Goal: Task Accomplishment & Management: Use online tool/utility

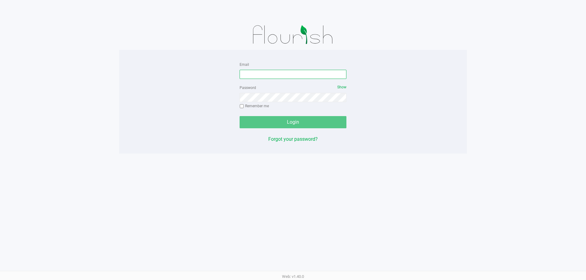
click at [257, 75] on input "Email" at bounding box center [292, 74] width 107 height 9
type input "fcandelaria@liveparallel.com"
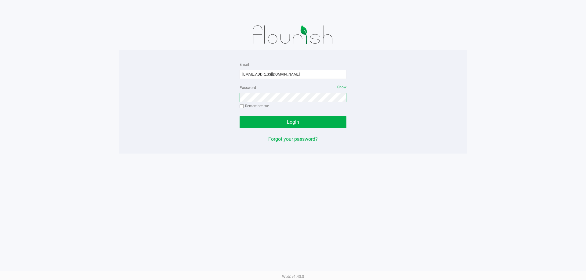
click at [239, 116] on button "Login" at bounding box center [292, 122] width 107 height 12
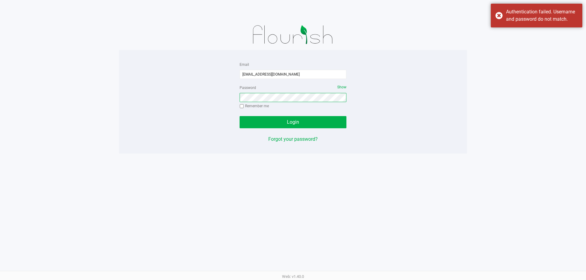
click at [239, 116] on button "Login" at bounding box center [292, 122] width 107 height 12
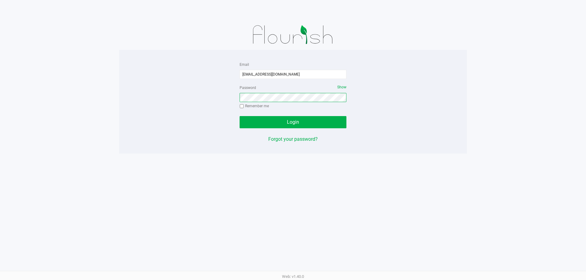
click at [239, 116] on button "Login" at bounding box center [292, 122] width 107 height 12
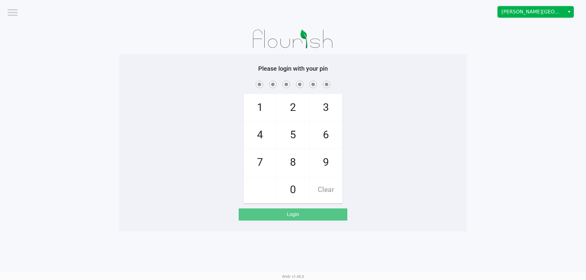
click at [525, 16] on span "[PERSON_NAME][GEOGRAPHIC_DATA]" at bounding box center [530, 11] width 67 height 11
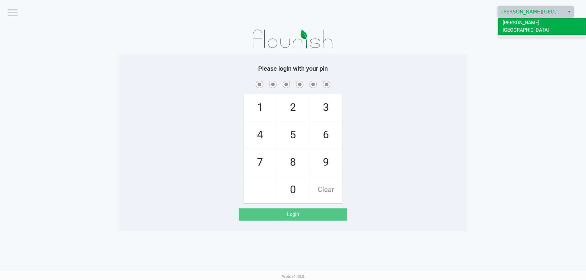
click at [507, 36] on span "Oviedo WC" at bounding box center [513, 39] width 23 height 7
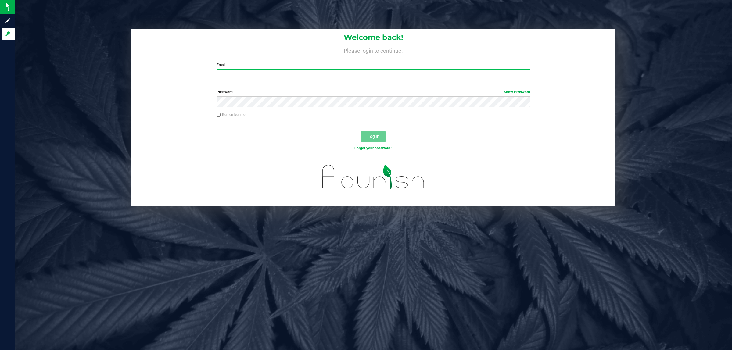
click at [241, 73] on input "Email" at bounding box center [374, 74] width 314 height 11
type input "[EMAIL_ADDRESS][DOMAIN_NAME]"
click at [361, 131] on button "Log In" at bounding box center [373, 136] width 24 height 11
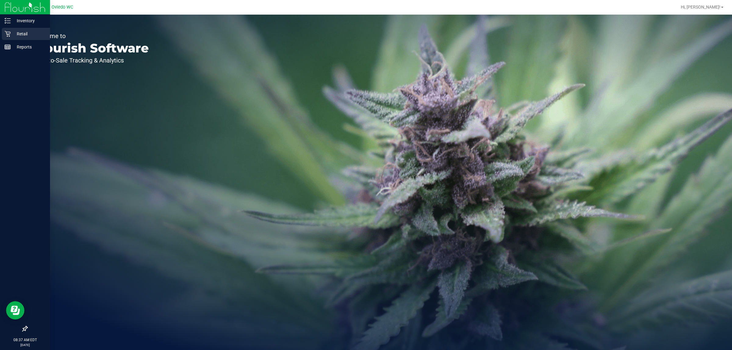
click at [15, 30] on div "Retail" at bounding box center [26, 34] width 48 height 12
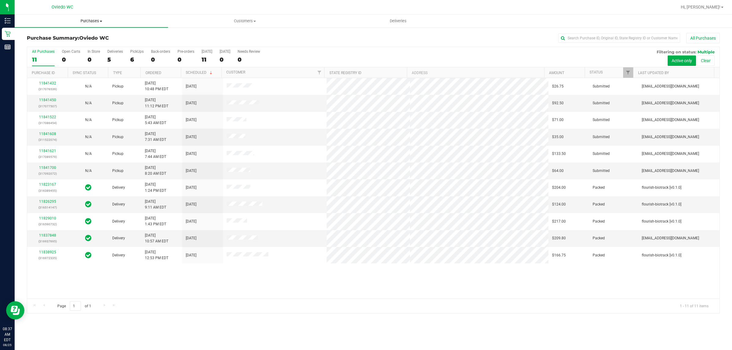
click at [94, 22] on span "Purchases" at bounding box center [91, 20] width 153 height 5
click at [92, 42] on li "Fulfillment" at bounding box center [91, 44] width 153 height 7
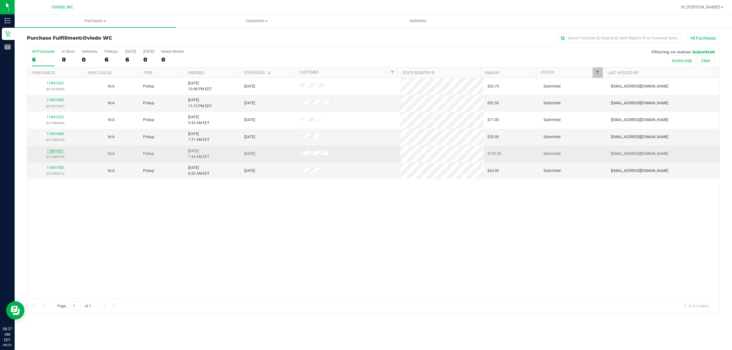
click at [59, 152] on link "11841621" at bounding box center [55, 151] width 17 height 4
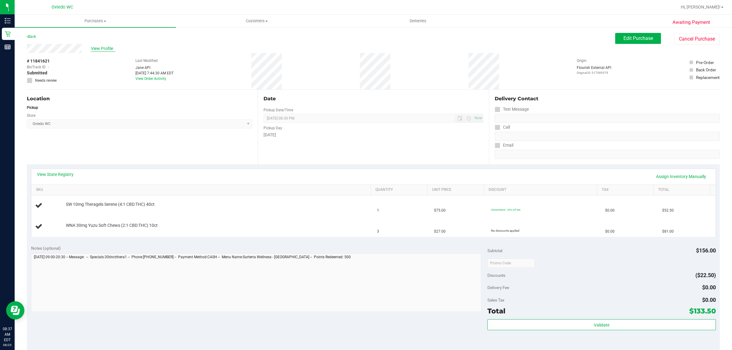
click at [100, 50] on span "View Profile" at bounding box center [103, 48] width 24 height 6
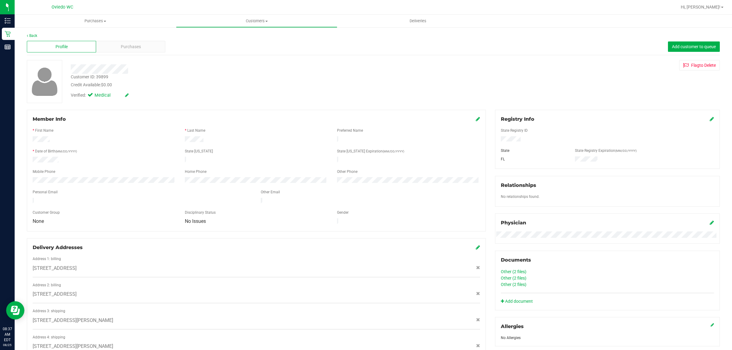
click at [135, 56] on div "Back Profile Purchases Add customer to queue Customer ID: 39899 Credit Availabl…" at bounding box center [373, 297] width 693 height 528
click at [131, 44] on span "Purchases" at bounding box center [131, 47] width 20 height 6
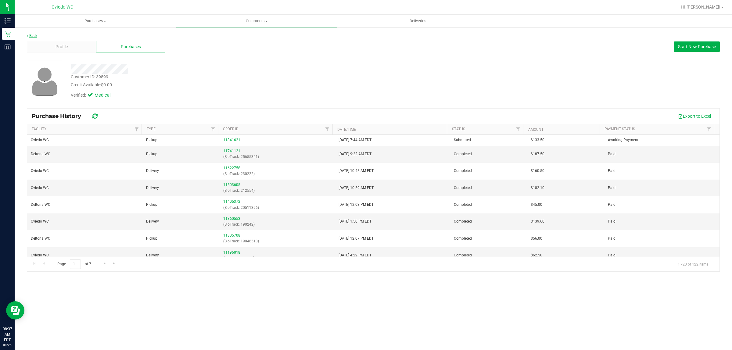
click at [30, 37] on link "Back" at bounding box center [32, 36] width 10 height 4
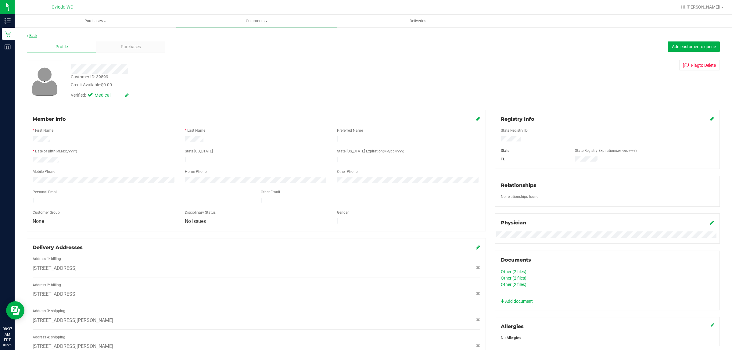
click at [31, 36] on link "Back" at bounding box center [32, 36] width 10 height 4
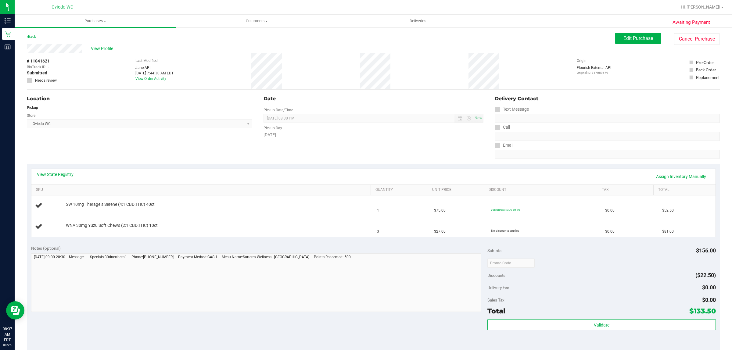
click at [31, 36] on link "Back" at bounding box center [31, 36] width 9 height 4
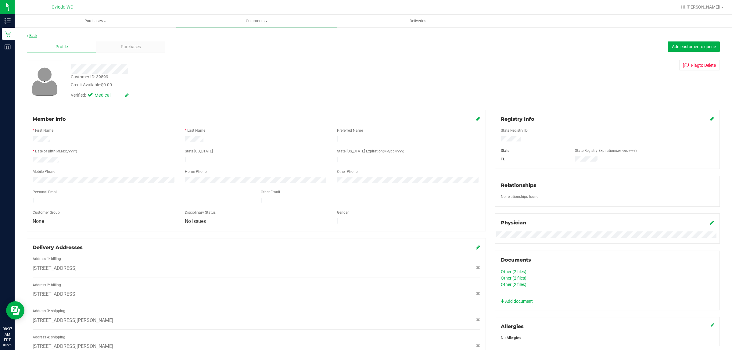
click at [31, 34] on link "Back" at bounding box center [32, 36] width 10 height 4
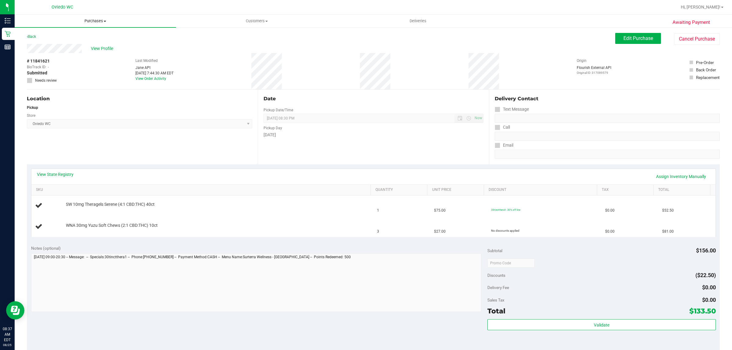
click at [91, 24] on uib-tab-heading "Purchases Summary of purchases Fulfillment All purchases" at bounding box center [95, 21] width 161 height 13
click at [83, 42] on li "Fulfillment" at bounding box center [95, 44] width 161 height 7
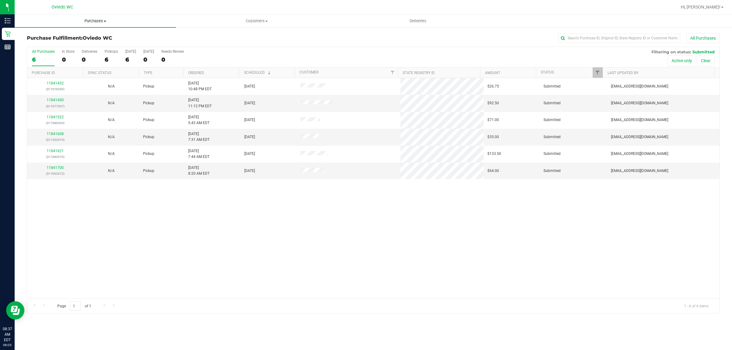
click at [105, 21] on span at bounding box center [105, 21] width 2 height 1
click at [104, 33] on li "Summary of purchases" at bounding box center [95, 36] width 161 height 7
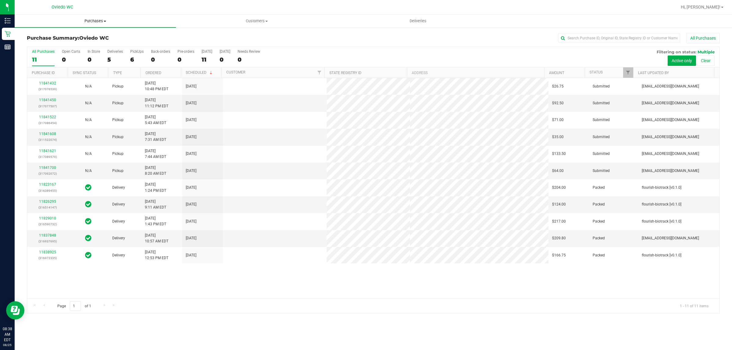
click at [109, 25] on uib-tab-heading "Purchases Summary of purchases Fulfillment All purchases" at bounding box center [95, 21] width 161 height 13
click at [102, 46] on li "Fulfillment" at bounding box center [95, 44] width 161 height 7
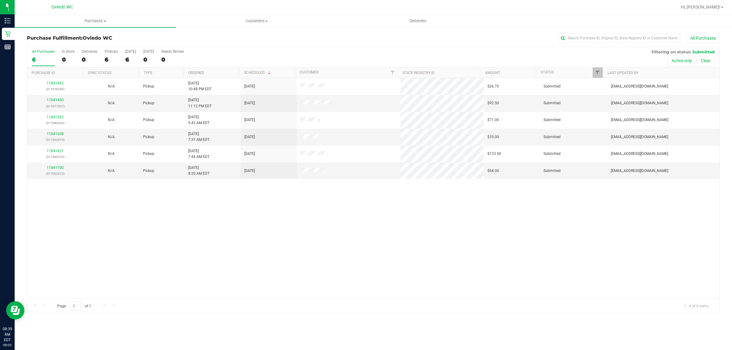
click at [322, 222] on div "11841432 (317076539) N/A Pickup [DATE] 10:48 PM EDT 8/25/2025 $26.75 Submitted …" at bounding box center [373, 188] width 692 height 221
click at [407, 227] on div "11841432 (317076539) N/A Pickup [DATE] 10:48 PM EDT 8/25/2025 $26.75 Submitted …" at bounding box center [373, 188] width 692 height 221
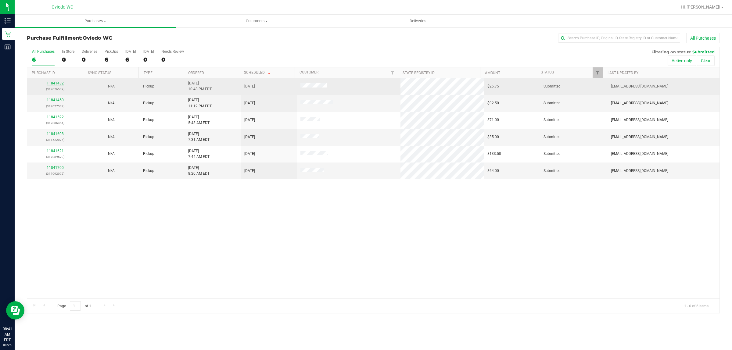
click at [54, 85] on link "11841432" at bounding box center [55, 83] width 17 height 4
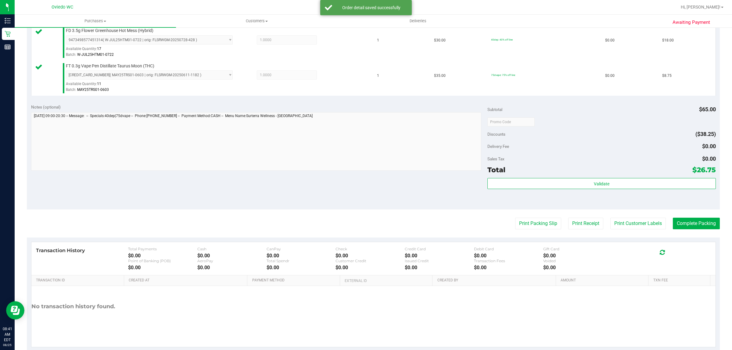
scroll to position [184, 0]
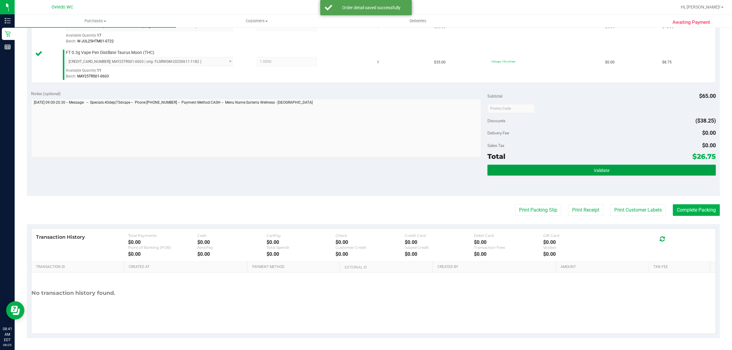
click at [572, 173] on button "Validate" at bounding box center [601, 170] width 228 height 11
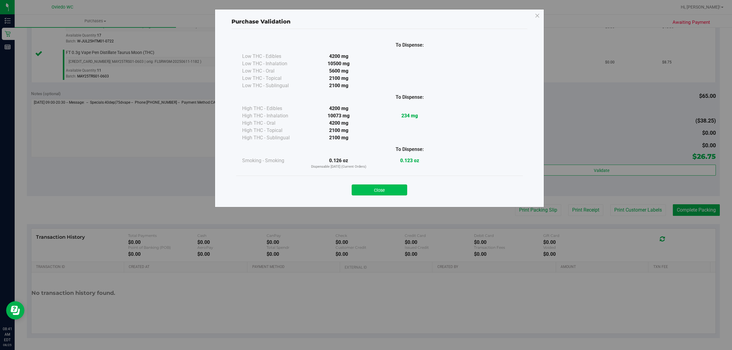
click at [386, 192] on button "Close" at bounding box center [380, 190] width 56 height 11
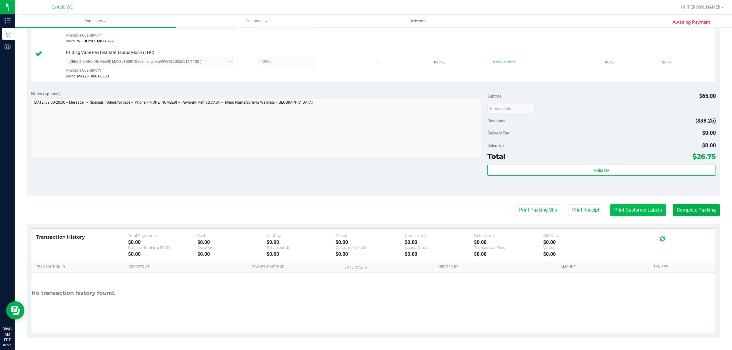
click at [626, 214] on button "Print Customer Labels" at bounding box center [638, 210] width 56 height 12
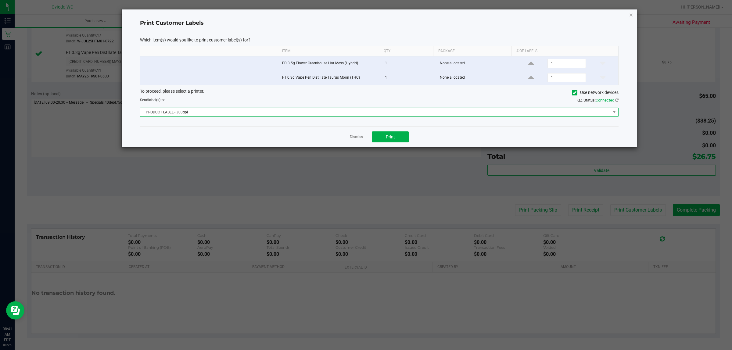
click at [217, 109] on span "PRODUCT LABEL - 300dpi" at bounding box center [375, 112] width 470 height 9
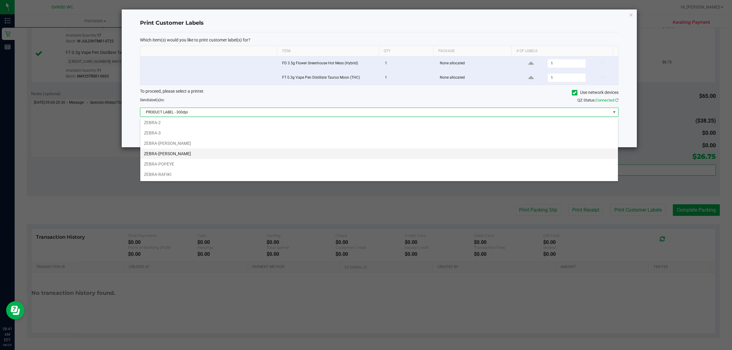
scroll to position [34, 0]
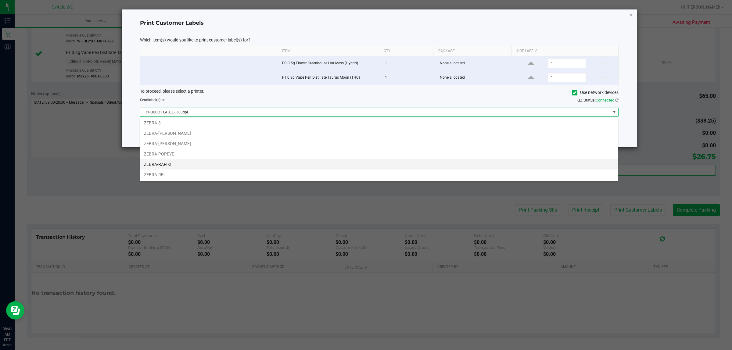
click at [193, 160] on li "ZEBRA-RAFIKI" at bounding box center [379, 164] width 478 height 10
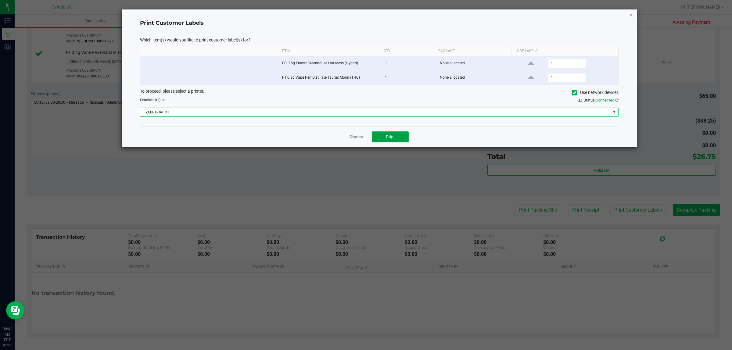
click at [396, 139] on button "Print" at bounding box center [390, 136] width 37 height 11
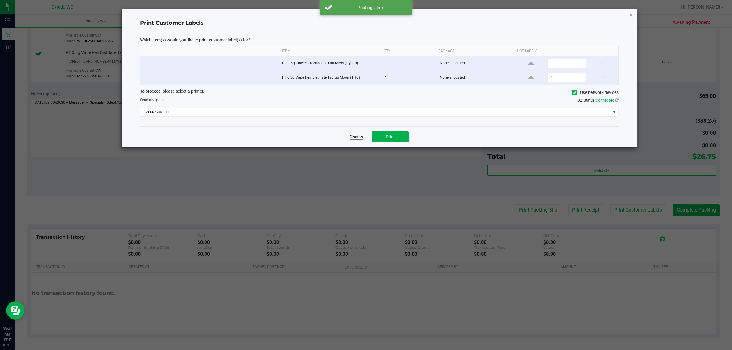
click at [351, 139] on link "Dismiss" at bounding box center [356, 137] width 13 height 5
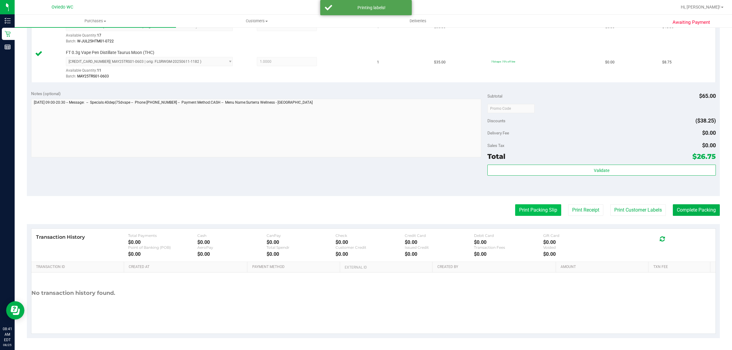
click at [535, 202] on purchase-details "Back Edit Purchase Cancel Purchase View Profile # 11841432 BioTrack ID: - Submi…" at bounding box center [373, 93] width 693 height 489
click at [534, 210] on button "Print Packing Slip" at bounding box center [538, 210] width 46 height 12
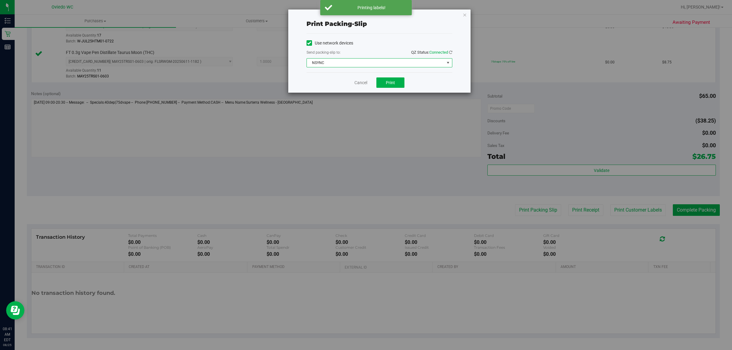
click at [330, 60] on span "NSYNC" at bounding box center [376, 63] width 138 height 9
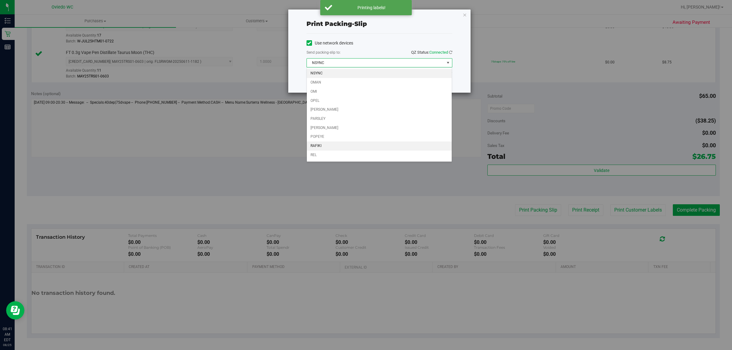
click at [320, 151] on li "RAFIKI" at bounding box center [379, 146] width 145 height 9
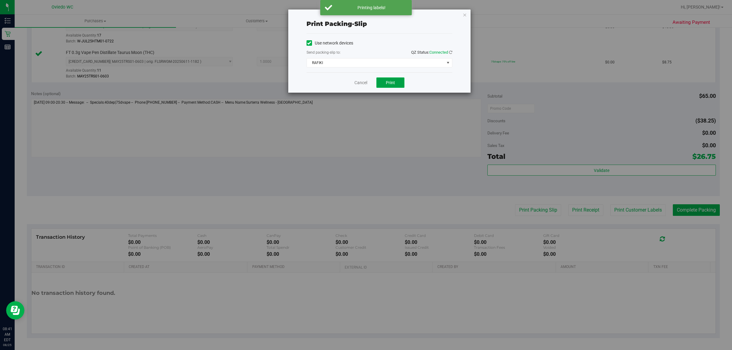
click at [389, 84] on span "Print" at bounding box center [390, 82] width 9 height 5
click at [361, 83] on link "Cancel" at bounding box center [360, 83] width 13 height 6
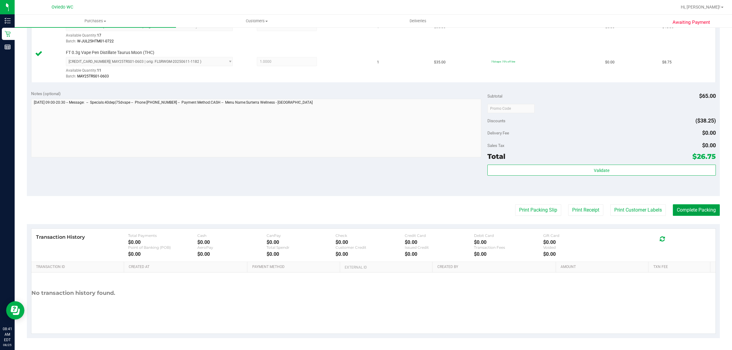
click at [702, 211] on button "Complete Packing" at bounding box center [696, 210] width 47 height 12
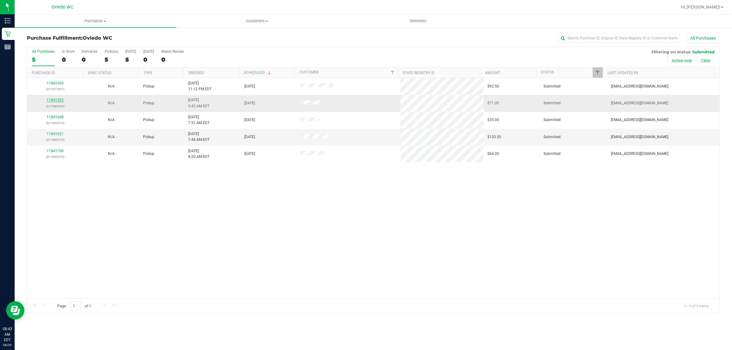
click at [54, 101] on link "11841522" at bounding box center [55, 100] width 17 height 4
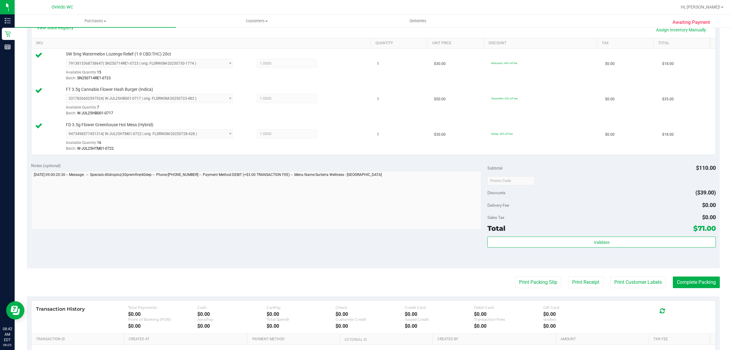
scroll to position [152, 0]
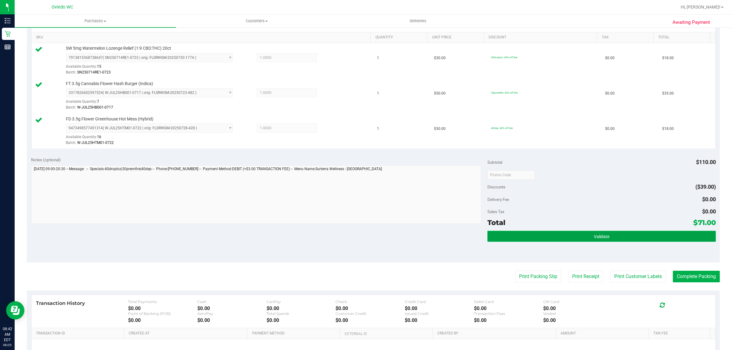
click at [594, 239] on span "Validate" at bounding box center [602, 236] width 16 height 5
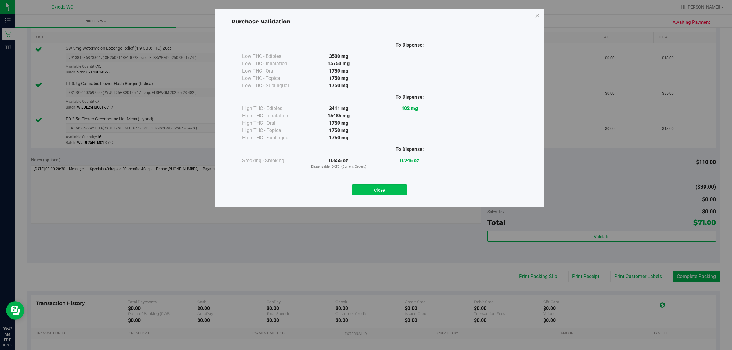
click at [401, 194] on button "Close" at bounding box center [380, 190] width 56 height 11
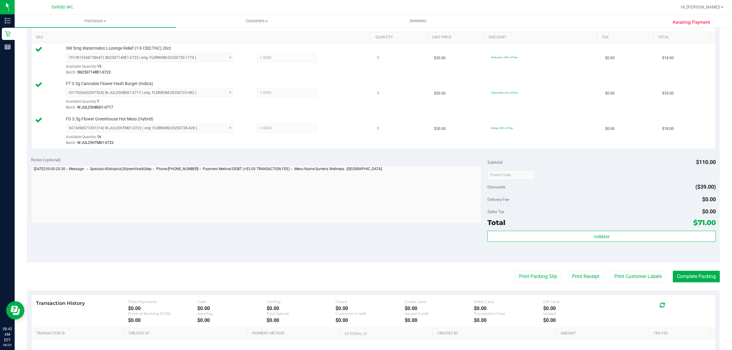
click at [627, 267] on purchase-details "Back Edit Purchase Cancel Purchase View Profile # 11841522 BioTrack ID: - Submi…" at bounding box center [373, 142] width 693 height 524
click at [627, 286] on purchase-details "Back Edit Purchase Cancel Purchase View Profile # 11841522 BioTrack ID: - Submi…" at bounding box center [373, 142] width 693 height 524
click at [623, 274] on button "Print Customer Labels" at bounding box center [638, 277] width 56 height 12
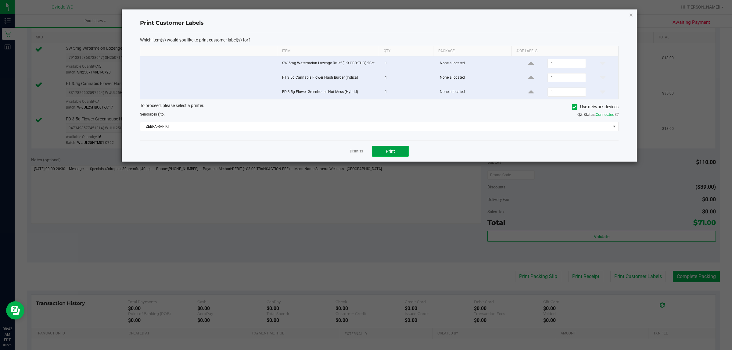
click at [383, 155] on button "Print" at bounding box center [390, 151] width 37 height 11
click at [354, 154] on link "Dismiss" at bounding box center [356, 151] width 13 height 5
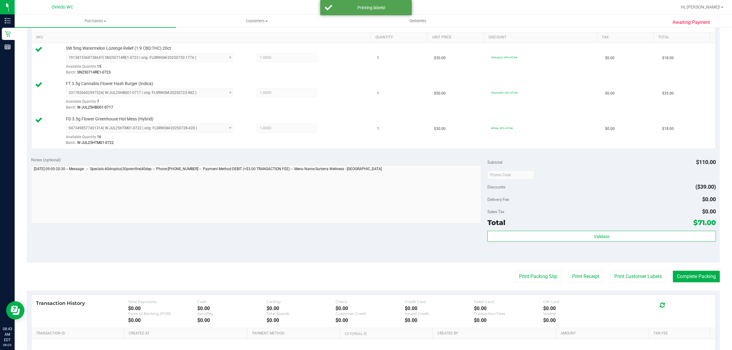
click at [535, 269] on purchase-details "Back Edit Purchase Cancel Purchase View Profile # 11841522 BioTrack ID: - Submi…" at bounding box center [373, 142] width 693 height 524
click at [535, 271] on purchase-details "Back Edit Purchase Cancel Purchase View Profile # 11841522 BioTrack ID: - Submi…" at bounding box center [373, 142] width 693 height 524
click at [531, 274] on button "Print Packing Slip" at bounding box center [538, 277] width 46 height 12
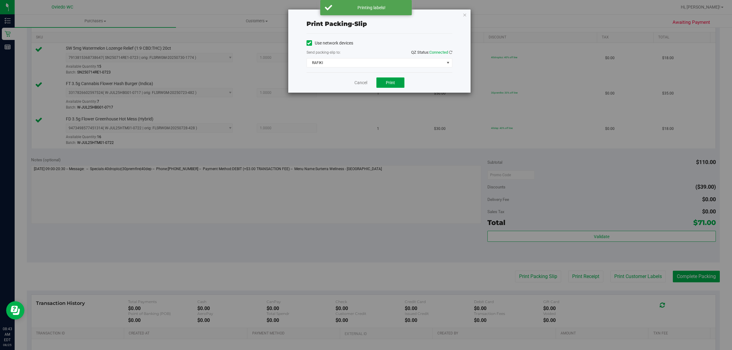
click at [387, 82] on span "Print" at bounding box center [390, 82] width 9 height 5
click at [359, 84] on link "Cancel" at bounding box center [360, 83] width 13 height 6
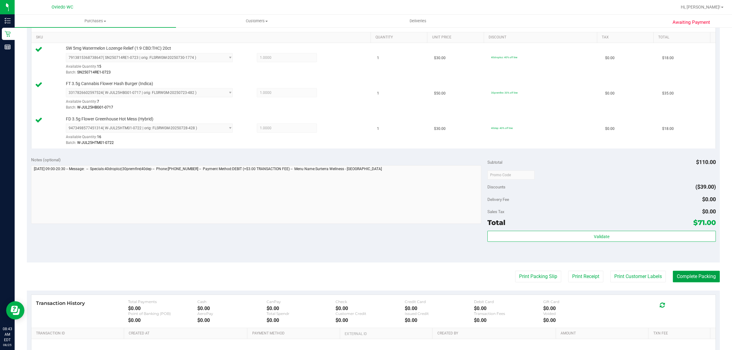
click at [687, 278] on button "Complete Packing" at bounding box center [696, 277] width 47 height 12
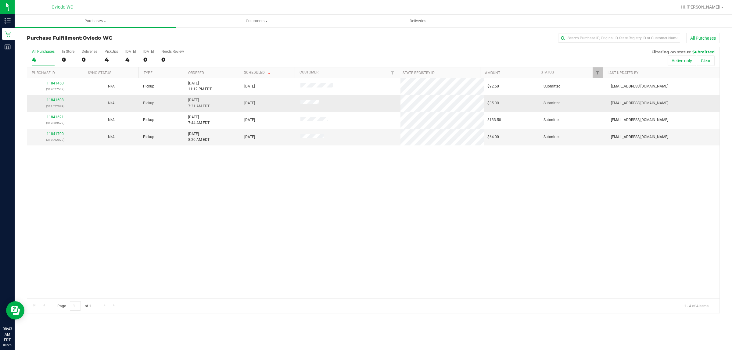
click at [55, 100] on link "11841608" at bounding box center [55, 100] width 17 height 4
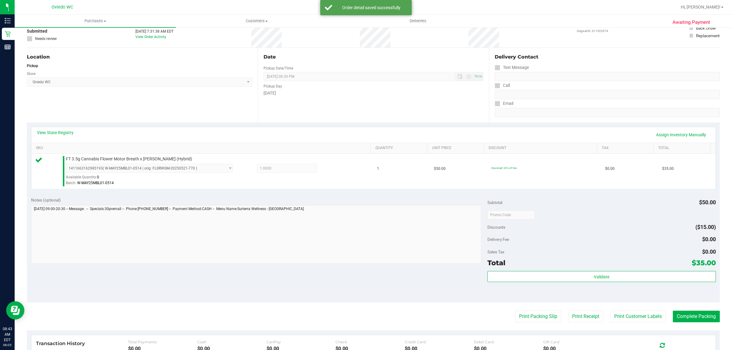
scroll to position [148, 0]
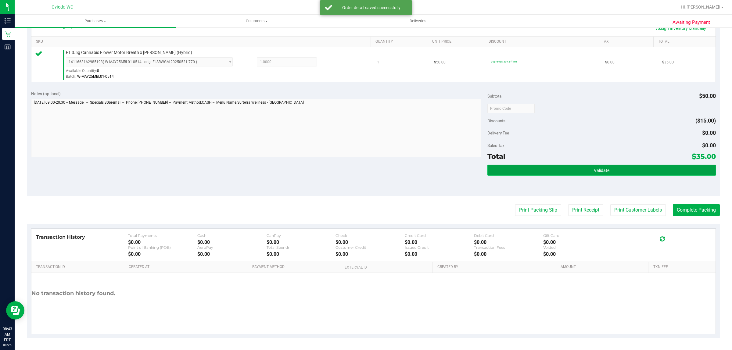
click at [576, 168] on button "Validate" at bounding box center [601, 170] width 228 height 11
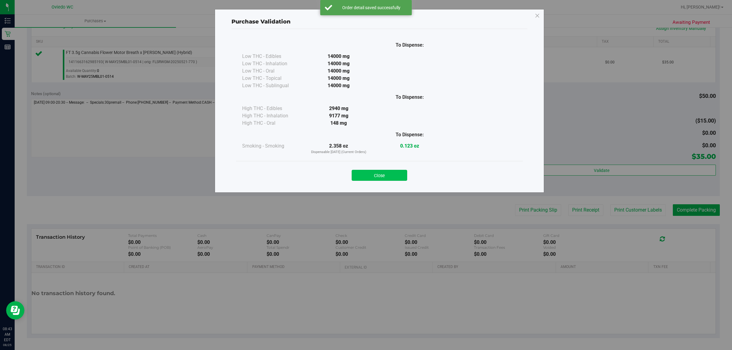
click at [393, 175] on button "Close" at bounding box center [380, 175] width 56 height 11
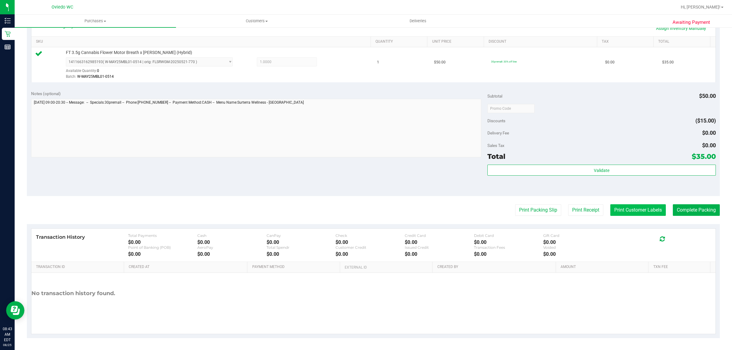
click at [618, 209] on button "Print Customer Labels" at bounding box center [638, 210] width 56 height 12
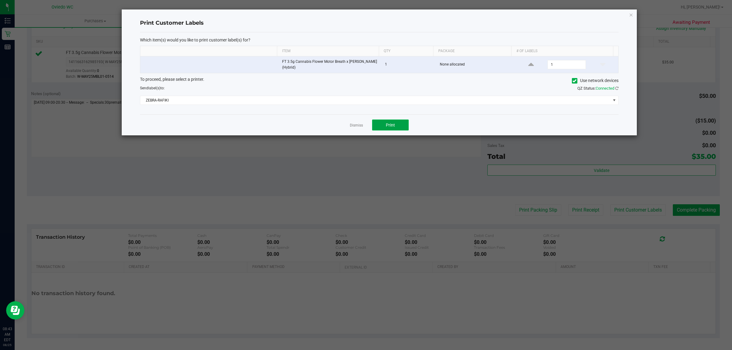
click at [384, 127] on button "Print" at bounding box center [390, 125] width 37 height 11
click at [358, 125] on link "Dismiss" at bounding box center [356, 125] width 13 height 5
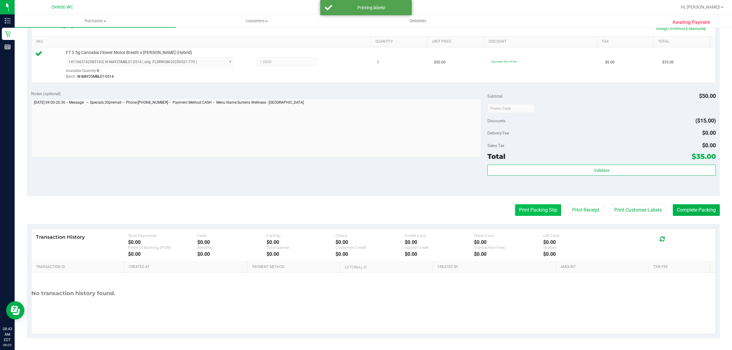
click at [526, 210] on button "Print Packing Slip" at bounding box center [538, 210] width 46 height 12
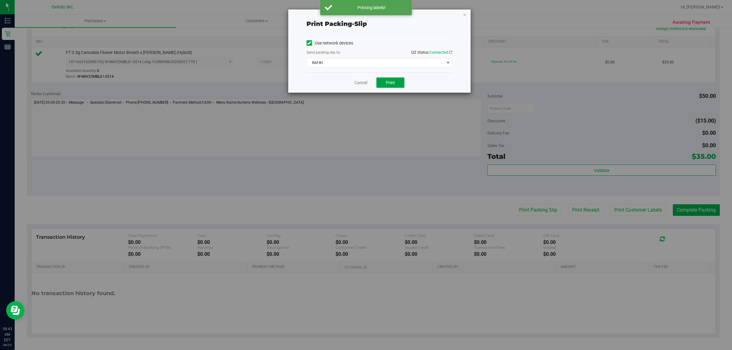
click at [399, 82] on button "Print" at bounding box center [390, 82] width 28 height 10
click at [357, 81] on link "Cancel" at bounding box center [360, 83] width 13 height 6
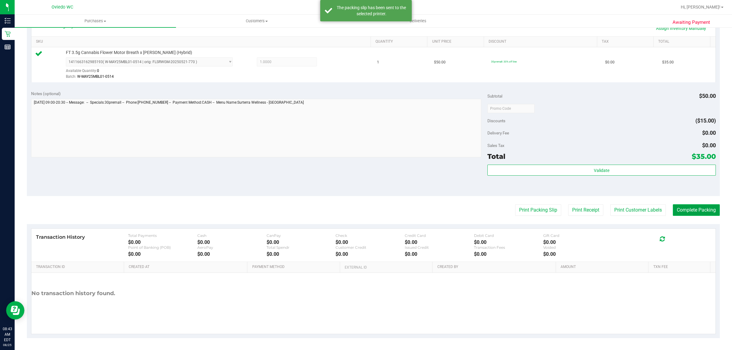
click at [700, 211] on button "Complete Packing" at bounding box center [696, 210] width 47 height 12
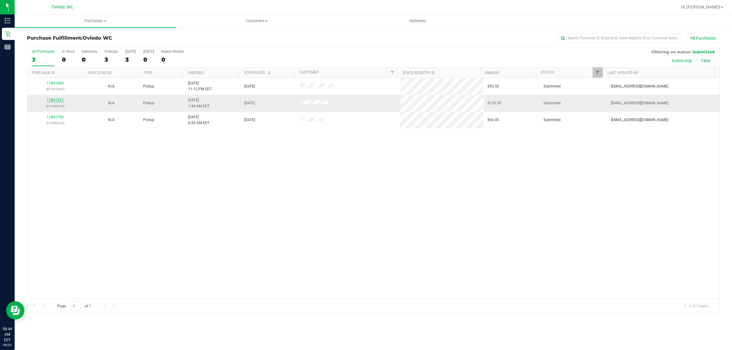
click at [57, 101] on link "11841621" at bounding box center [55, 100] width 17 height 4
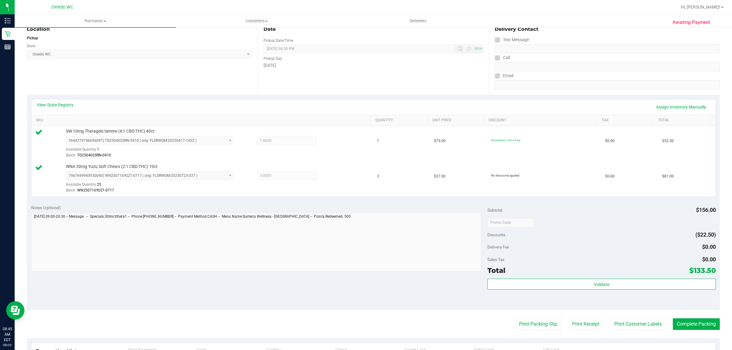
scroll to position [152, 0]
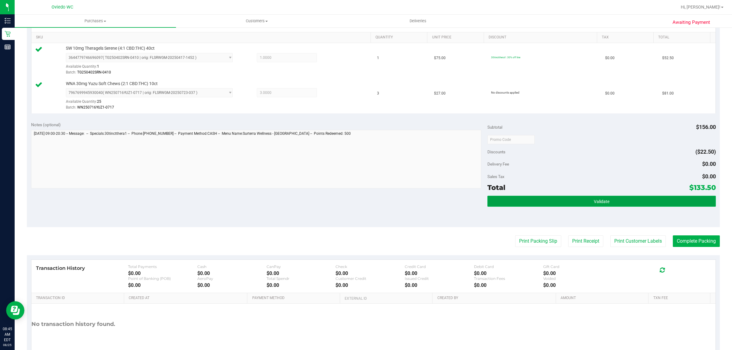
click at [531, 198] on button "Validate" at bounding box center [601, 201] width 228 height 11
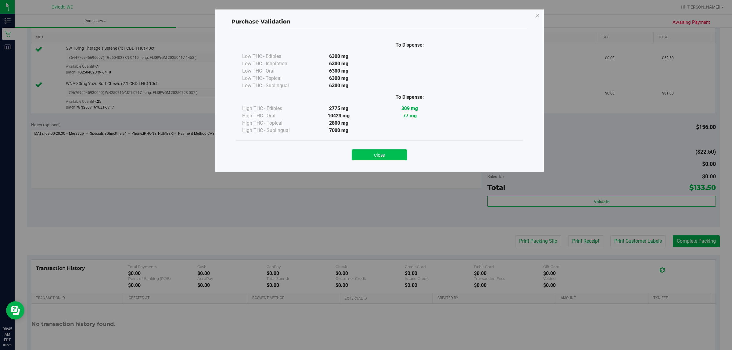
drag, startPoint x: 400, startPoint y: 150, endPoint x: 456, endPoint y: 170, distance: 59.7
click at [400, 150] on button "Close" at bounding box center [380, 154] width 56 height 11
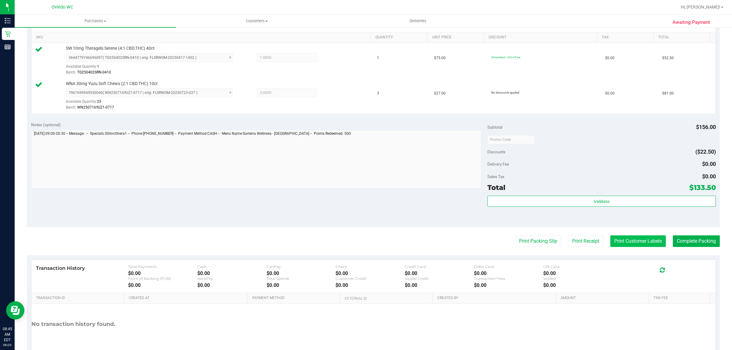
click at [622, 243] on button "Print Customer Labels" at bounding box center [638, 241] width 56 height 12
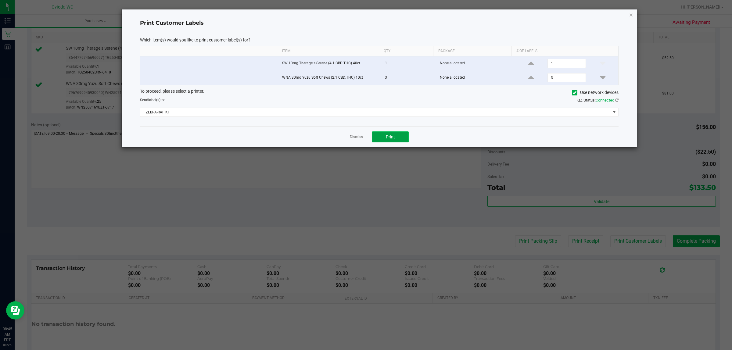
click at [399, 142] on button "Print" at bounding box center [390, 136] width 37 height 11
click at [356, 137] on link "Dismiss" at bounding box center [356, 137] width 13 height 5
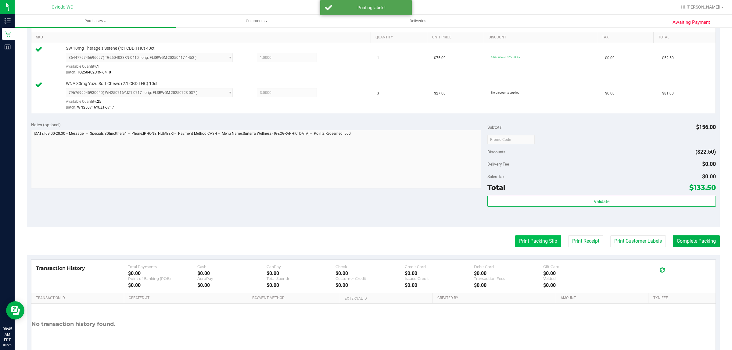
click at [529, 240] on button "Print Packing Slip" at bounding box center [538, 241] width 46 height 12
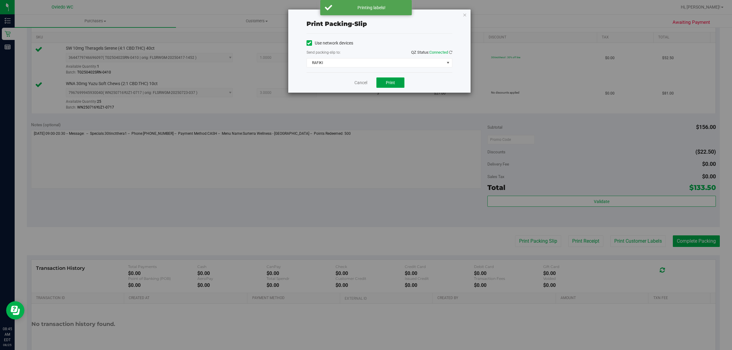
click at [385, 80] on button "Print" at bounding box center [390, 82] width 28 height 10
click at [359, 84] on link "Cancel" at bounding box center [360, 83] width 13 height 6
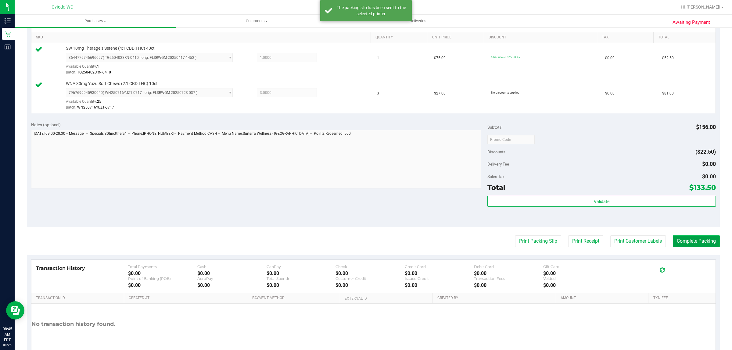
click at [693, 239] on button "Complete Packing" at bounding box center [696, 241] width 47 height 12
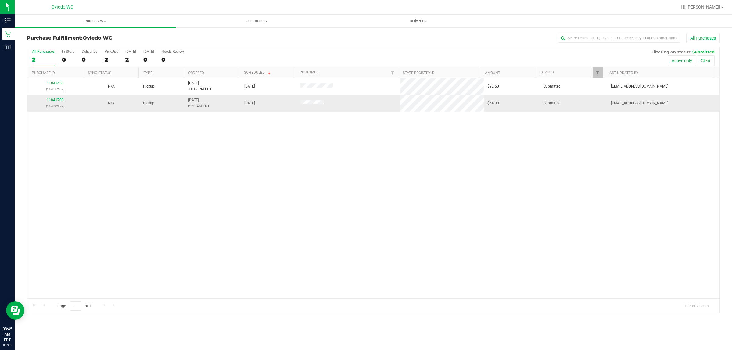
click at [53, 102] on link "11841700" at bounding box center [55, 100] width 17 height 4
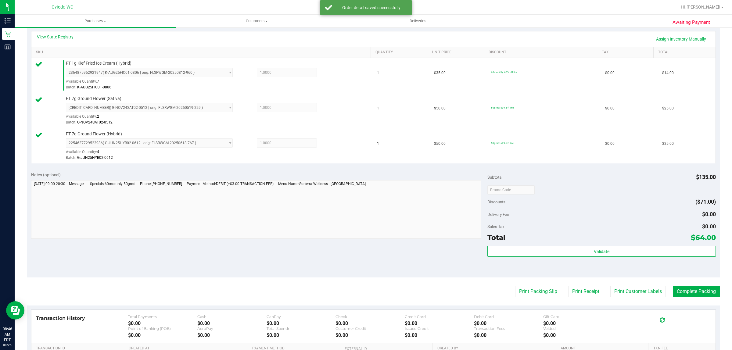
scroll to position [219, 0]
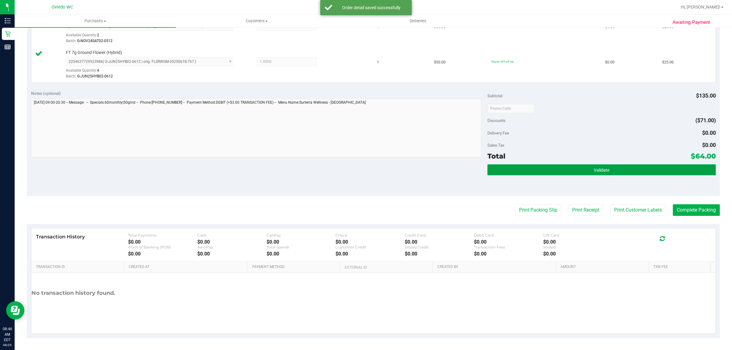
click at [566, 166] on button "Validate" at bounding box center [601, 169] width 228 height 11
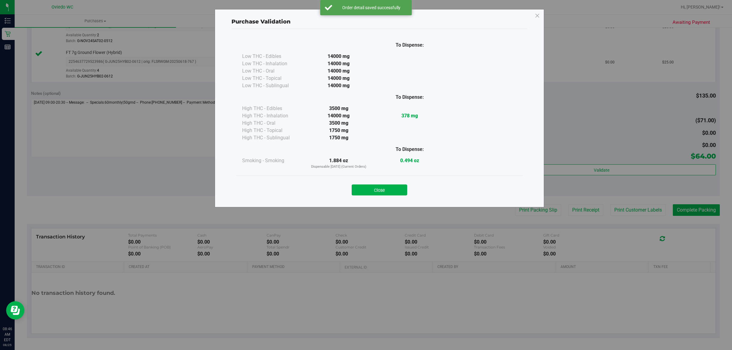
drag, startPoint x: 396, startPoint y: 181, endPoint x: 396, endPoint y: 185, distance: 4.0
click at [396, 182] on div "Close" at bounding box center [379, 188] width 287 height 25
click at [396, 185] on button "Close" at bounding box center [380, 190] width 56 height 11
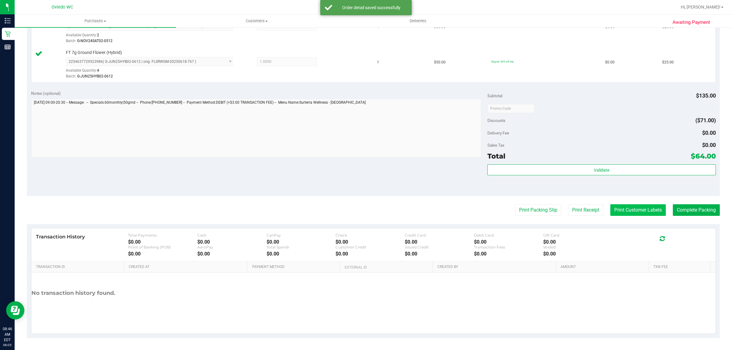
click at [641, 212] on button "Print Customer Labels" at bounding box center [638, 210] width 56 height 12
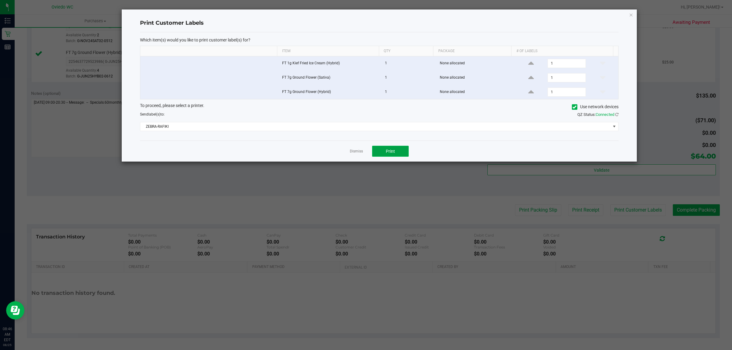
click at [390, 153] on span "Print" at bounding box center [390, 151] width 9 height 5
click at [359, 150] on link "Dismiss" at bounding box center [356, 151] width 13 height 5
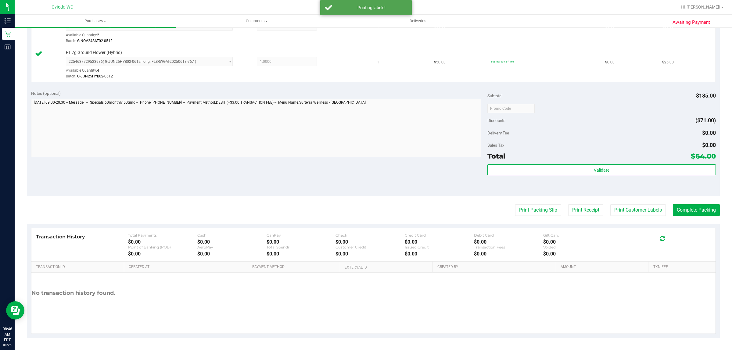
click at [520, 217] on purchase-details "Back Edit Purchase Cancel Purchase View Profile # 11841700 BioTrack ID: - Submi…" at bounding box center [373, 76] width 693 height 524
click at [516, 210] on button "Print Packing Slip" at bounding box center [538, 210] width 46 height 12
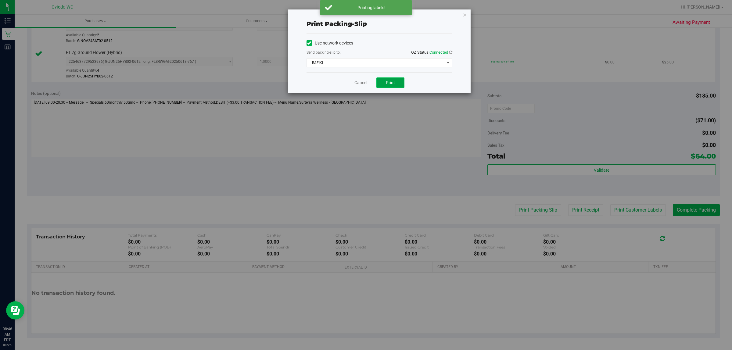
click at [394, 80] on span "Print" at bounding box center [390, 82] width 9 height 5
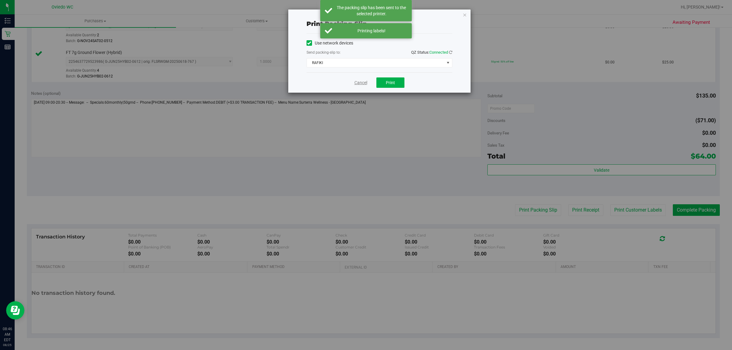
click at [361, 84] on link "Cancel" at bounding box center [360, 83] width 13 height 6
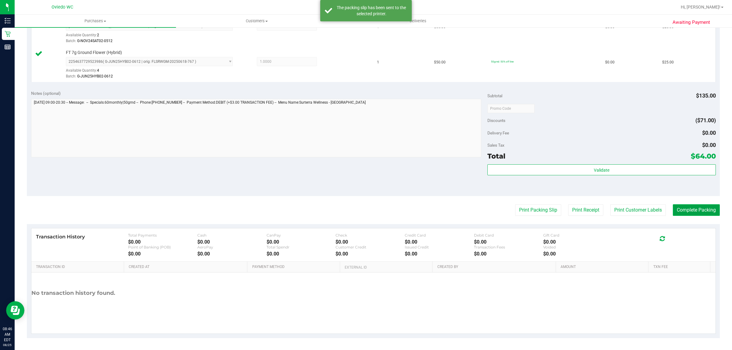
click at [687, 210] on button "Complete Packing" at bounding box center [696, 210] width 47 height 12
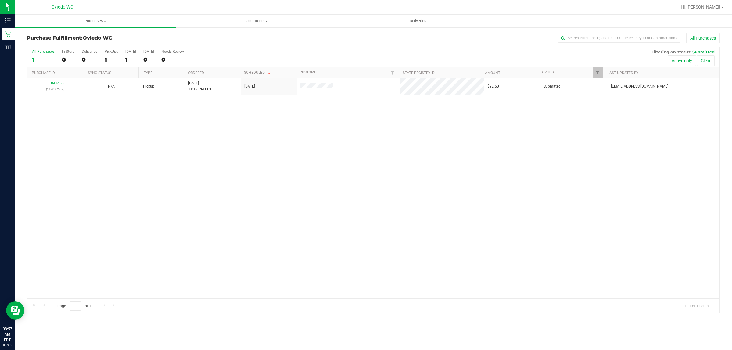
click at [652, 236] on div "11841450 (317077507) N/A Pickup [DATE] 11:12 PM EDT 8/25/2025 $92.50 Submitted …" at bounding box center [373, 188] width 692 height 221
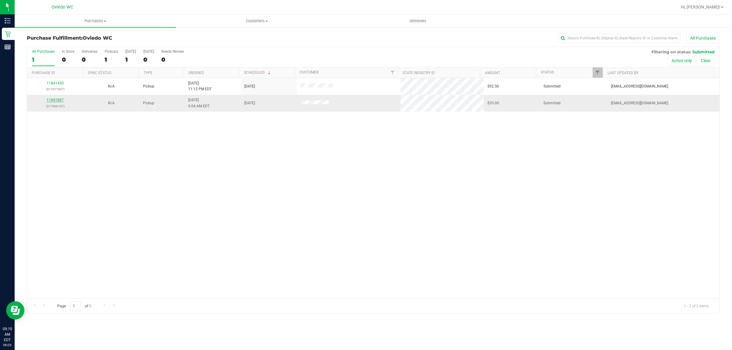
click at [49, 100] on link "11841887" at bounding box center [55, 100] width 17 height 4
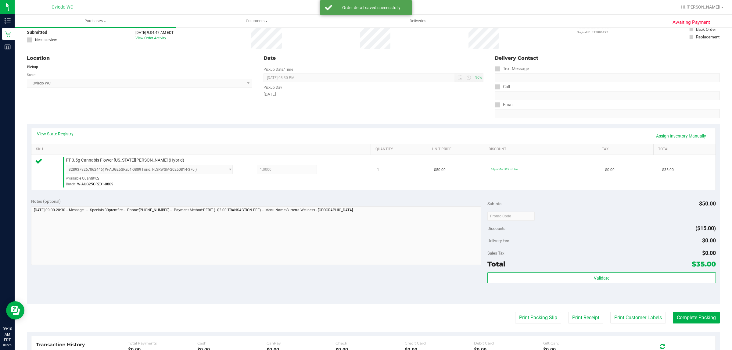
scroll to position [148, 0]
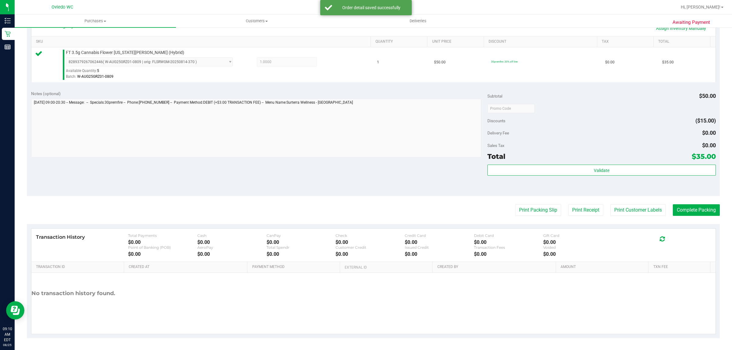
click at [525, 155] on div "Total $35.00" at bounding box center [601, 156] width 228 height 11
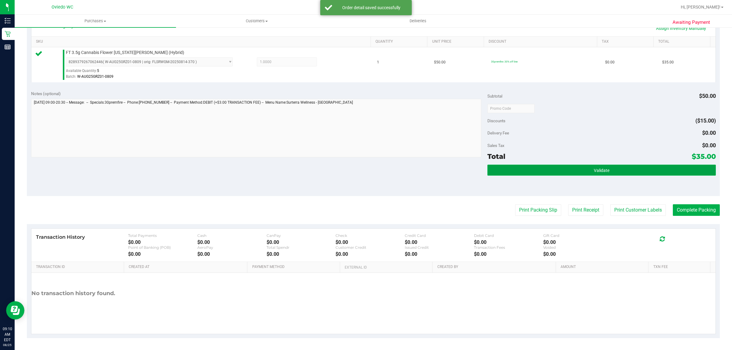
click at [524, 175] on button "Validate" at bounding box center [601, 170] width 228 height 11
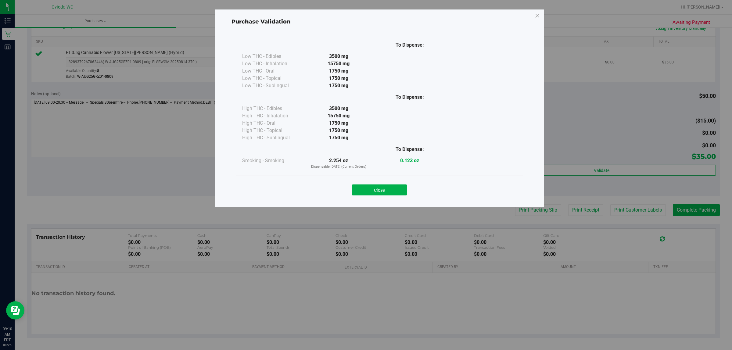
click at [362, 188] on button "Close" at bounding box center [380, 190] width 56 height 11
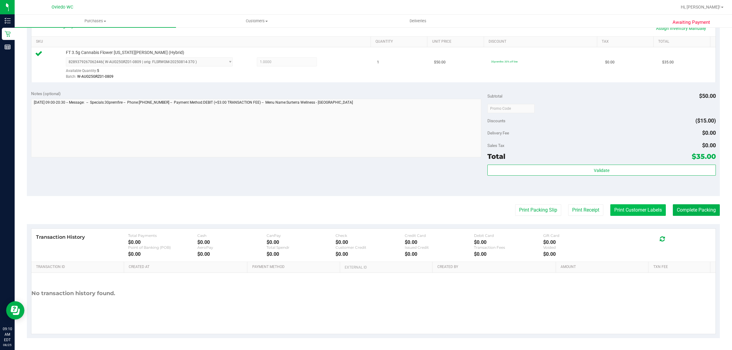
click at [627, 213] on button "Print Customer Labels" at bounding box center [638, 210] width 56 height 12
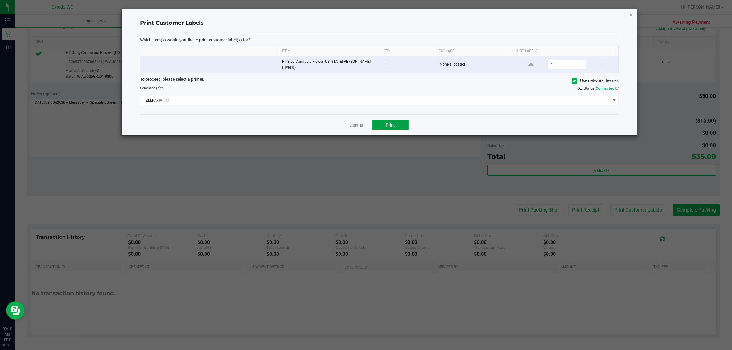
click at [391, 123] on span "Print" at bounding box center [390, 125] width 9 height 5
click at [358, 123] on link "Dismiss" at bounding box center [356, 125] width 13 height 5
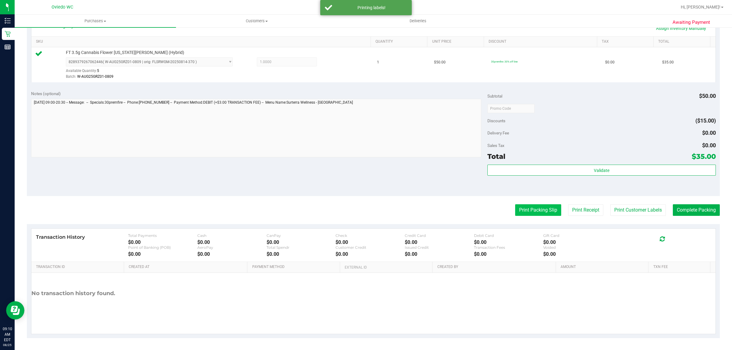
click at [525, 208] on button "Print Packing Slip" at bounding box center [538, 210] width 46 height 12
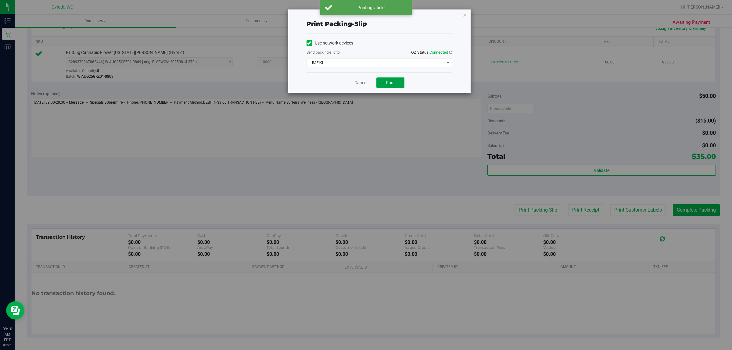
drag, startPoint x: 394, startPoint y: 86, endPoint x: 342, endPoint y: 97, distance: 53.5
click at [394, 86] on button "Print" at bounding box center [390, 82] width 28 height 10
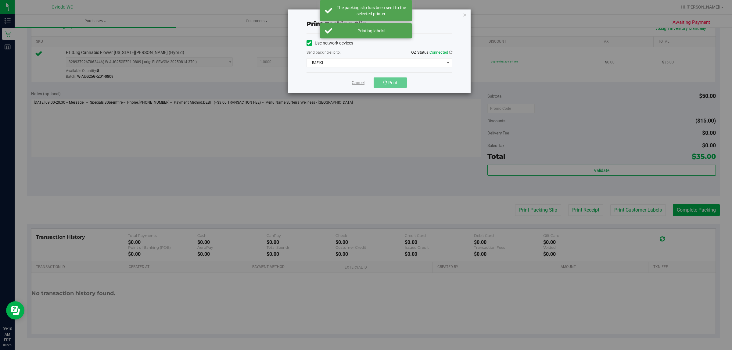
click at [354, 83] on link "Cancel" at bounding box center [358, 83] width 13 height 6
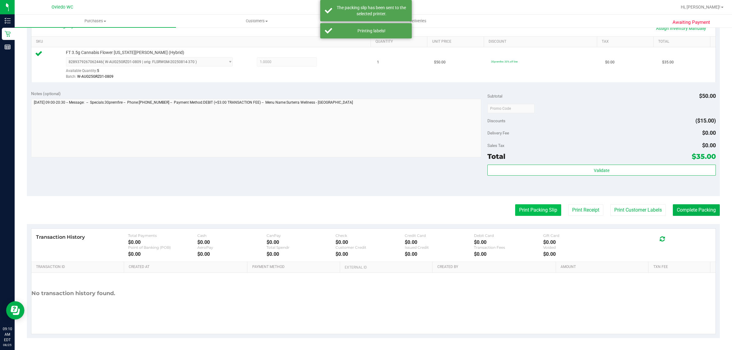
click at [519, 208] on button "Print Packing Slip" at bounding box center [538, 210] width 46 height 12
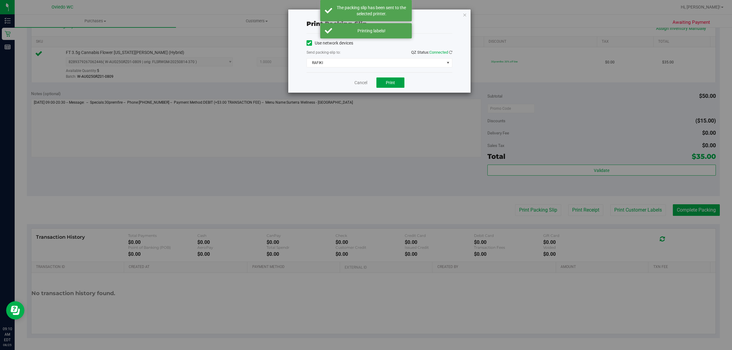
click at [391, 83] on span "Print" at bounding box center [390, 82] width 9 height 5
click at [360, 83] on link "Cancel" at bounding box center [360, 83] width 13 height 6
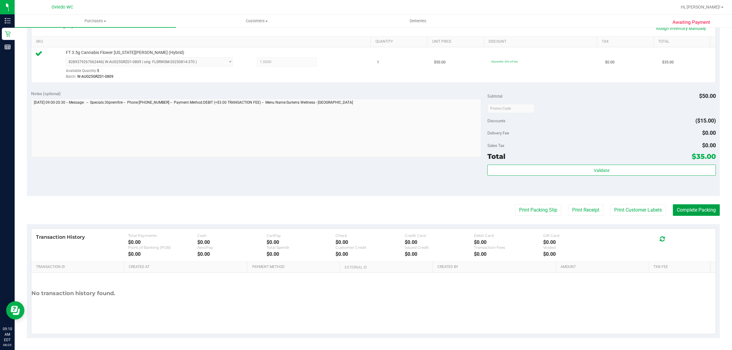
click at [680, 209] on button "Complete Packing" at bounding box center [696, 210] width 47 height 12
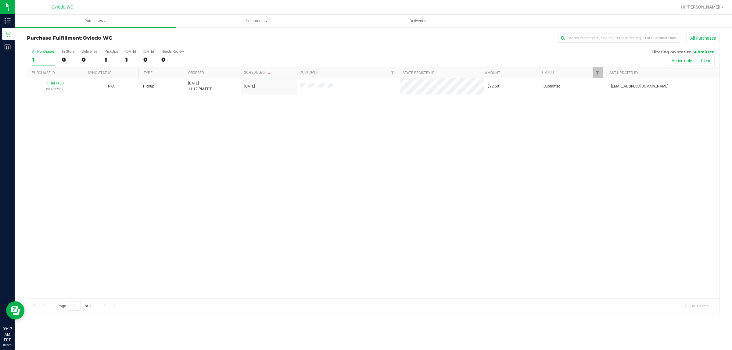
drag, startPoint x: 477, startPoint y: 153, endPoint x: 476, endPoint y: 157, distance: 4.5
click at [476, 155] on div "11841450 (317077507) N/A Pickup [DATE] 11:12 PM EDT 8/25/2025 $92.50 Submitted …" at bounding box center [373, 188] width 692 height 221
click at [500, 262] on div "11841450 (317077507) N/A Pickup [DATE] 11:12 PM EDT 8/25/2025 $92.50 Submitted …" at bounding box center [373, 188] width 692 height 221
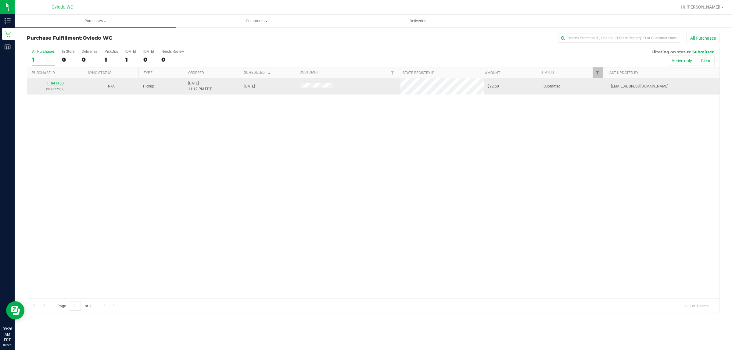
click at [56, 83] on link "11841450" at bounding box center [55, 83] width 17 height 4
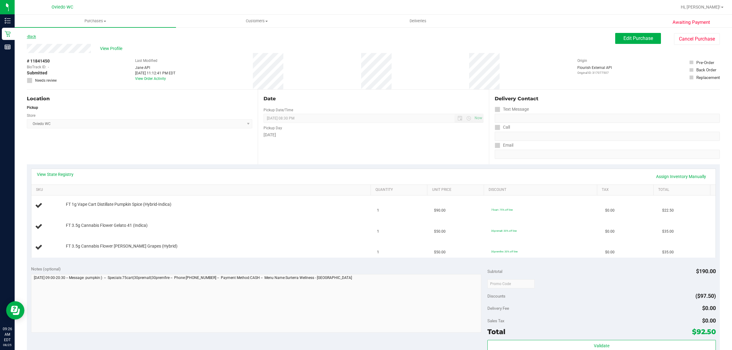
click at [34, 36] on link "Back" at bounding box center [31, 36] width 9 height 4
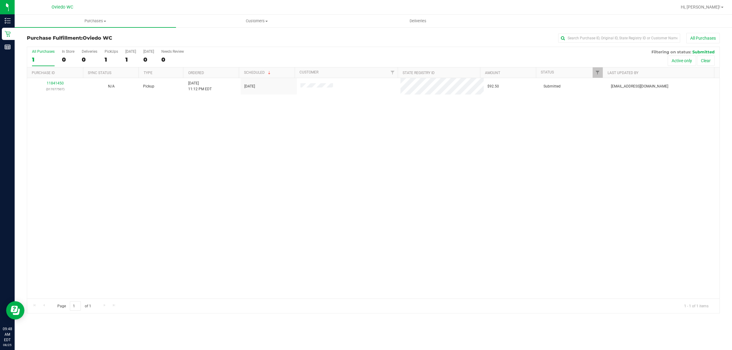
click at [345, 174] on div "11841450 (317077507) N/A Pickup [DATE] 11:12 PM EDT 8/25/2025 $92.50 Submitted …" at bounding box center [373, 188] width 692 height 221
click at [295, 218] on div "11841450 (317077507) N/A Pickup [DATE] 11:12 PM EDT 8/25/2025 $92.50 Submitted …" at bounding box center [373, 188] width 692 height 221
click at [342, 155] on div "11841450 (317077507) N/A Pickup [DATE] 11:12 PM EDT 8/25/2025 $92.50 Submitted …" at bounding box center [373, 188] width 692 height 221
click at [335, 147] on div "11842343 (317103536) N/A Pickup [DATE] 10:04 AM EDT 8/25/2025 $125.30 Submitted…" at bounding box center [373, 188] width 692 height 221
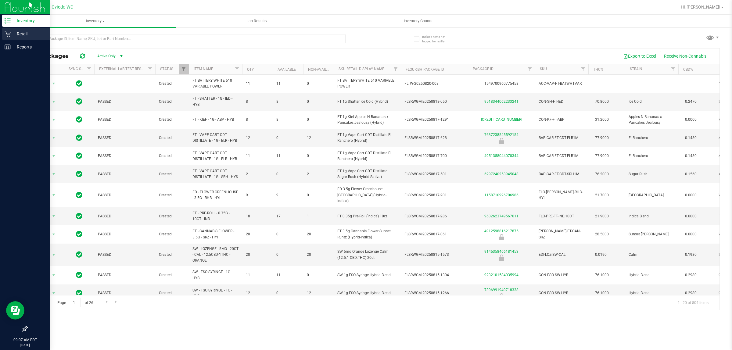
click at [5, 38] on div "Retail" at bounding box center [26, 34] width 48 height 12
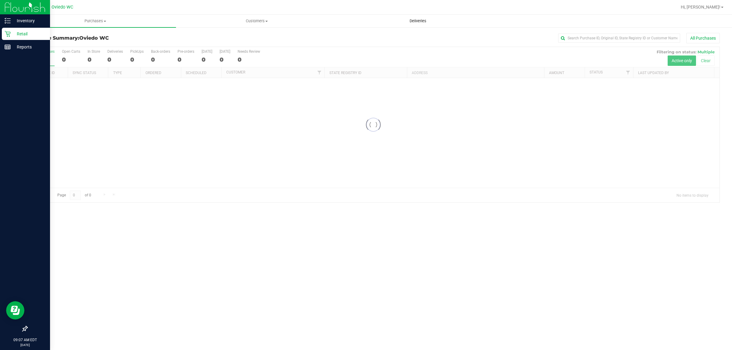
click at [415, 20] on span "Deliveries" at bounding box center [417, 20] width 33 height 5
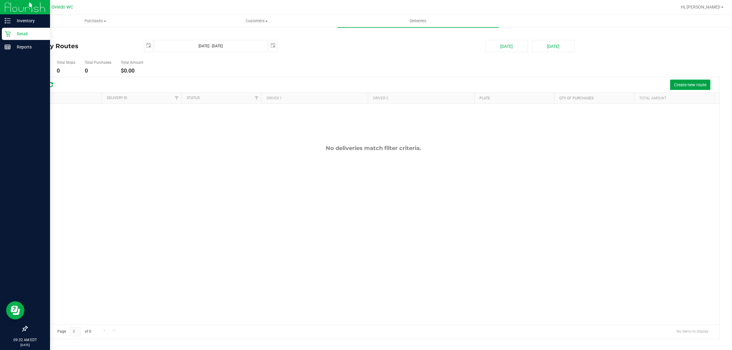
click at [687, 89] on button "Create new route" at bounding box center [690, 85] width 40 height 10
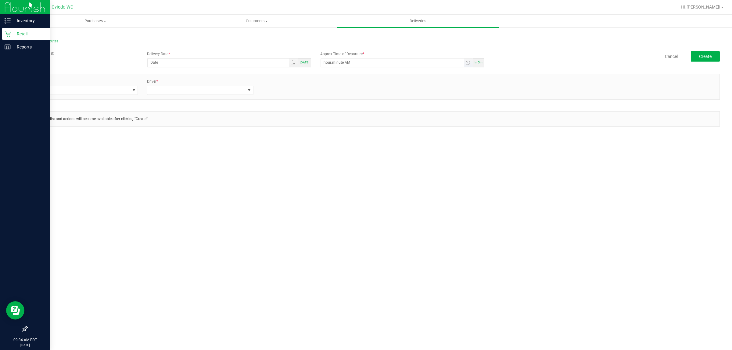
click at [376, 62] on input "hour:minute AM" at bounding box center [392, 63] width 143 height 8
type input "10:minute AM"
type input "[DATE]"
type input "10:30 AM"
click at [63, 91] on span at bounding box center [81, 90] width 98 height 9
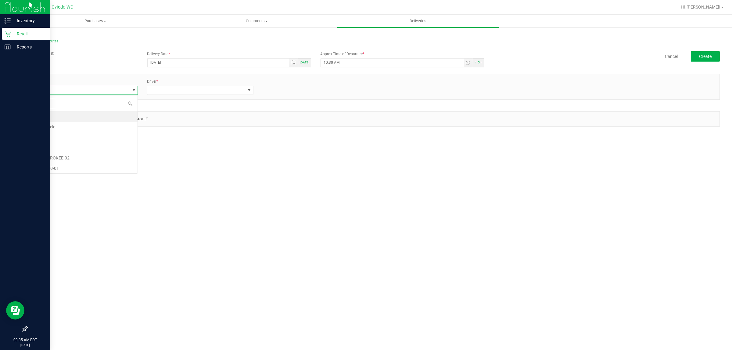
scroll to position [9, 106]
type input "58"
click at [81, 114] on li "FL-ESCAPE-58" at bounding box center [85, 116] width 106 height 10
click at [170, 87] on span at bounding box center [196, 90] width 98 height 9
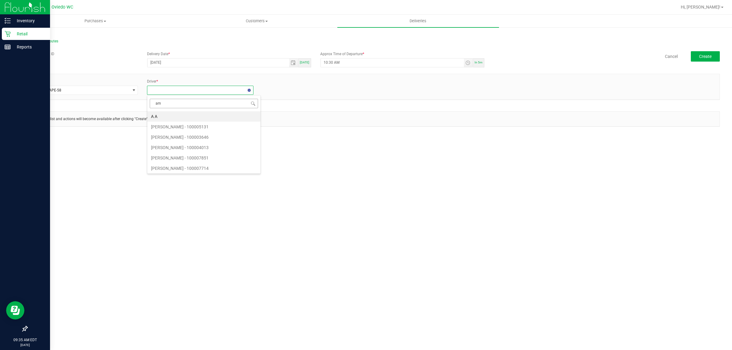
type input "ama"
click at [188, 115] on li "Amanda Overeem - 100007950" at bounding box center [200, 116] width 106 height 10
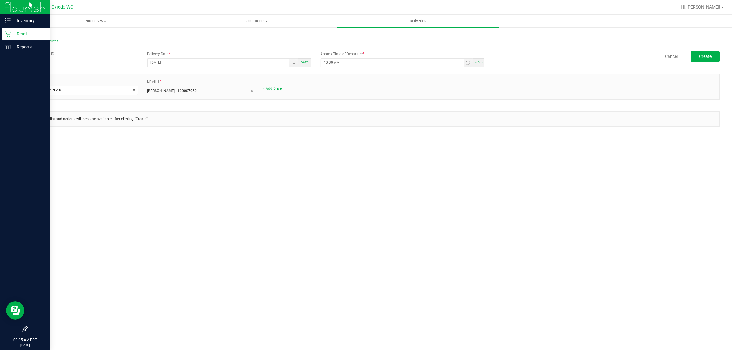
click at [276, 90] on div "+ Add Driver" at bounding box center [316, 88] width 106 height 5
click at [275, 86] on link "+ Add Driver" at bounding box center [273, 88] width 20 height 4
click at [278, 88] on span at bounding box center [312, 90] width 98 height 9
type input "h"
type input "j"
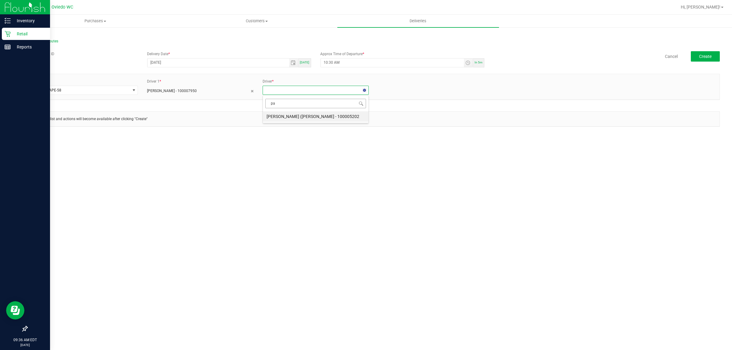
type input "p"
type input "s"
type input "p"
type input "s"
type input "paco"
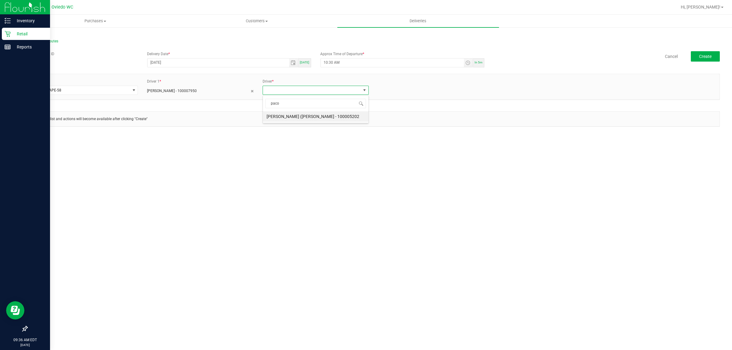
click at [317, 122] on div "paco Francisco (Paco) Morales - 100005202" at bounding box center [316, 109] width 106 height 28
click at [318, 111] on li "Francisco (Paco) Morales - 100005202" at bounding box center [316, 116] width 106 height 10
click at [176, 171] on div "Purchases Summary of purchases Fulfillment All purchases Customers All customer…" at bounding box center [373, 182] width 717 height 335
click at [705, 53] on button "Create" at bounding box center [705, 56] width 29 height 10
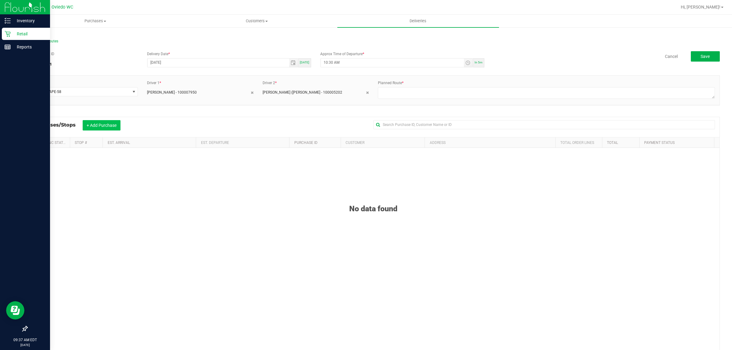
click at [99, 127] on button "+ Add Purchase" at bounding box center [102, 125] width 38 height 10
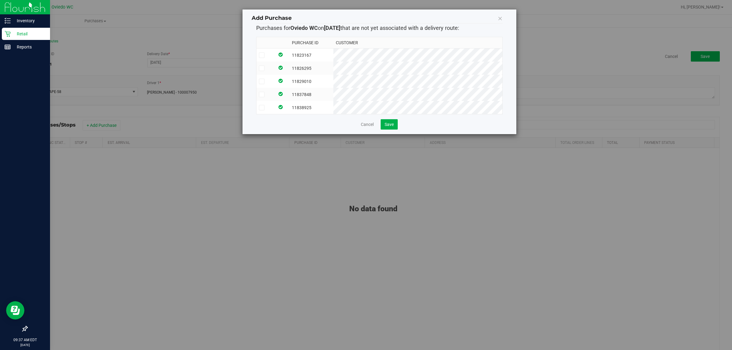
drag, startPoint x: 260, startPoint y: 56, endPoint x: 264, endPoint y: 66, distance: 10.5
click at [260, 55] on icon at bounding box center [262, 55] width 4 height 0
click at [0, 0] on input "checkbox" at bounding box center [0, 0] width 0 height 0
click at [263, 68] on icon at bounding box center [262, 68] width 4 height 0
click at [0, 0] on input "checkbox" at bounding box center [0, 0] width 0 height 0
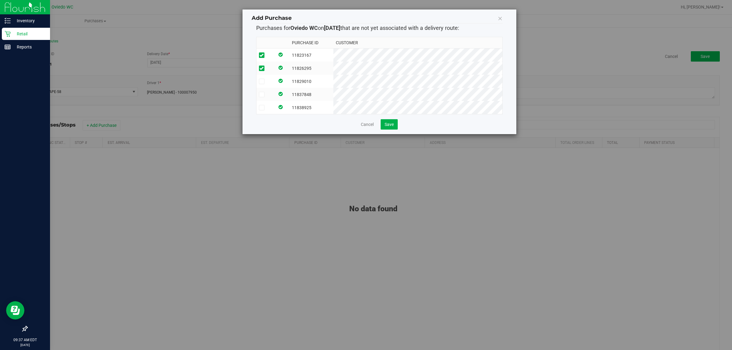
click at [262, 81] on icon at bounding box center [262, 81] width 4 height 0
click at [0, 0] on input "checkbox" at bounding box center [0, 0] width 0 height 0
click at [261, 95] on icon at bounding box center [262, 95] width 4 height 0
click at [0, 0] on input "checkbox" at bounding box center [0, 0] width 0 height 0
click at [260, 108] on icon at bounding box center [262, 108] width 4 height 0
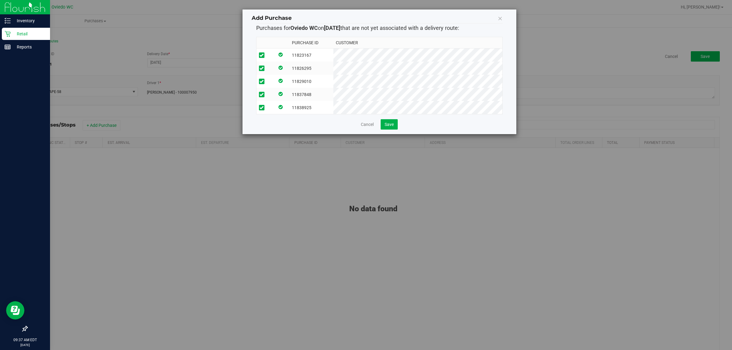
click at [0, 0] on input "checkbox" at bounding box center [0, 0] width 0 height 0
click at [391, 127] on span "Save" at bounding box center [389, 124] width 9 height 5
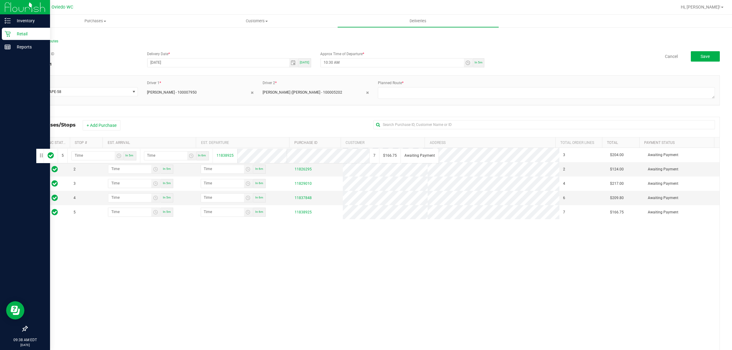
drag, startPoint x: 34, startPoint y: 213, endPoint x: 35, endPoint y: 148, distance: 65.6
click at [35, 148] on div "Sync Status Stop # Est. Arrival Est. Departure Purchase ID Customer Address Tot…" at bounding box center [373, 260] width 693 height 246
drag, startPoint x: 34, startPoint y: 211, endPoint x: 34, endPoint y: 152, distance: 59.5
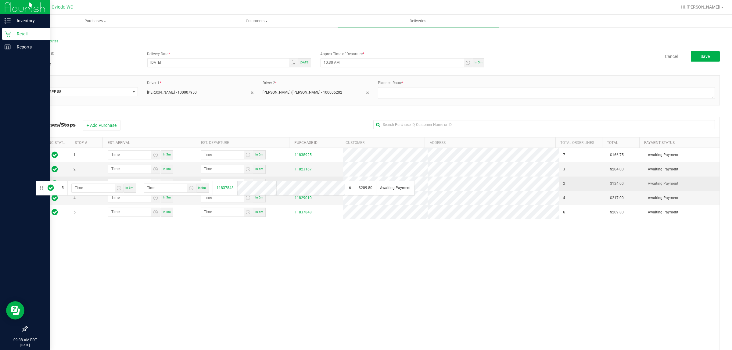
drag, startPoint x: 34, startPoint y: 215, endPoint x: 34, endPoint y: 180, distance: 34.8
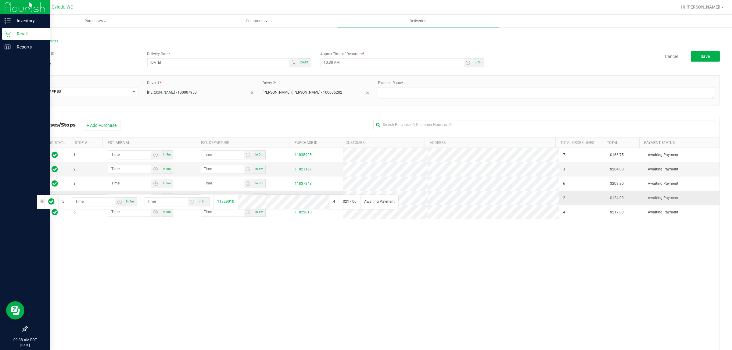
drag, startPoint x: 34, startPoint y: 213, endPoint x: 36, endPoint y: 194, distance: 18.9
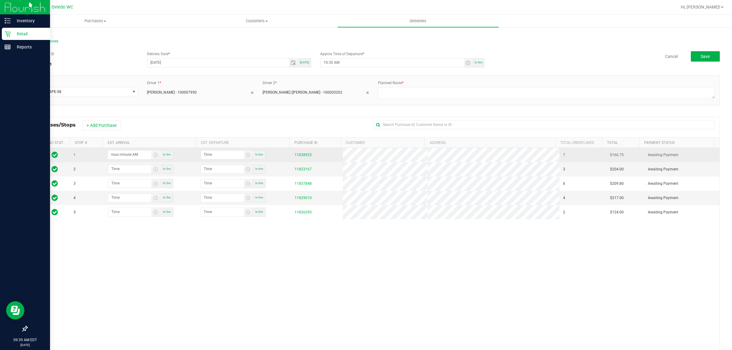
click at [120, 154] on input "hour:minute AM" at bounding box center [129, 155] width 43 height 8
type input "10:04 AM"
type input "10:05 AM"
type input "10:46 AM"
type input "10:47 AM"
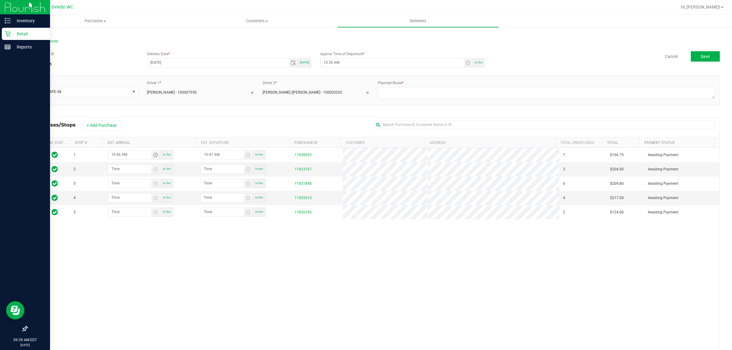
type input "10:46 AM"
click at [114, 166] on input "hour:minute AM" at bounding box center [129, 169] width 43 height 8
type input "11:00 AM"
type input "11:01 AM"
type input "11:08 AM"
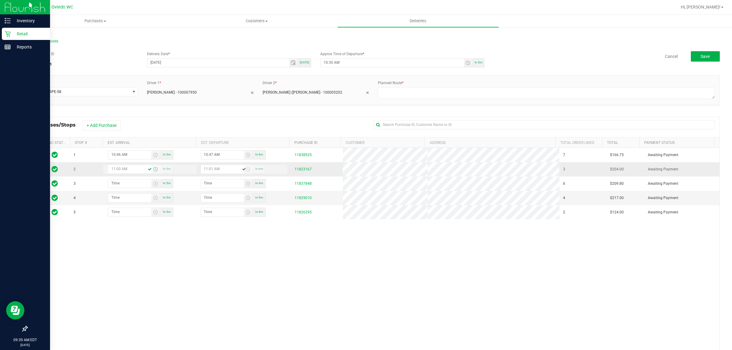
type input "11:09 AM"
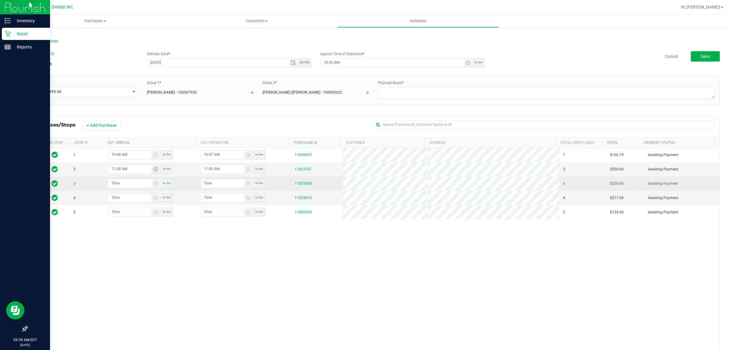
type input "11:08 AM"
click at [110, 184] on input "hour:minute AM" at bounding box center [129, 183] width 43 height 8
type input "11:03 AM"
type input "11:04 AM"
type input "11:34 AM"
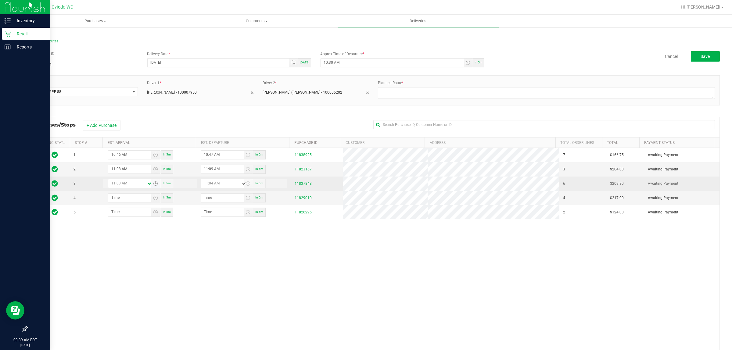
type input "11:35 AM"
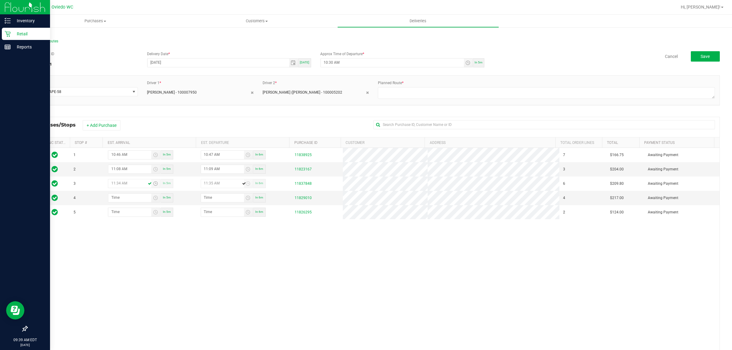
type input "11:34 AM"
click at [113, 199] on input "hour:minute AM" at bounding box center [129, 198] width 43 height 8
type input "12:00 AM"
type input "12:01 AM"
type input "12:03 AM"
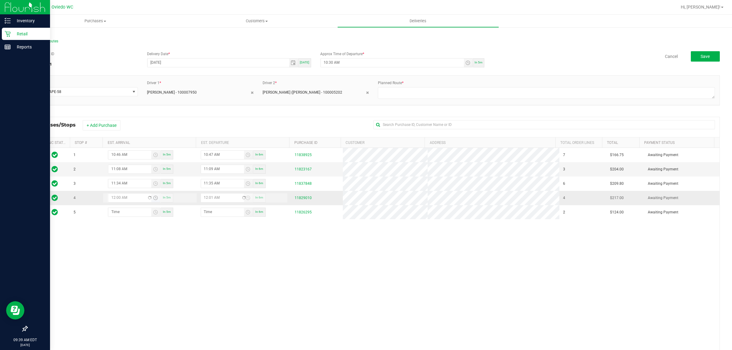
type input "12:04 AM"
type input "12:03 AM"
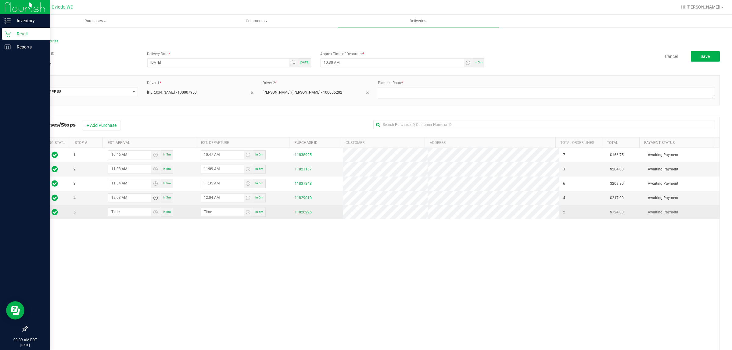
click at [109, 207] on td "In 5m" at bounding box center [150, 212] width 94 height 14
drag, startPoint x: 112, startPoint y: 208, endPoint x: 114, endPoint y: 211, distance: 3.7
click at [113, 209] on td "In 5m" at bounding box center [150, 212] width 94 height 14
click at [114, 212] on input "hour:minute AM" at bounding box center [129, 212] width 43 height 8
type input "12:03 AM"
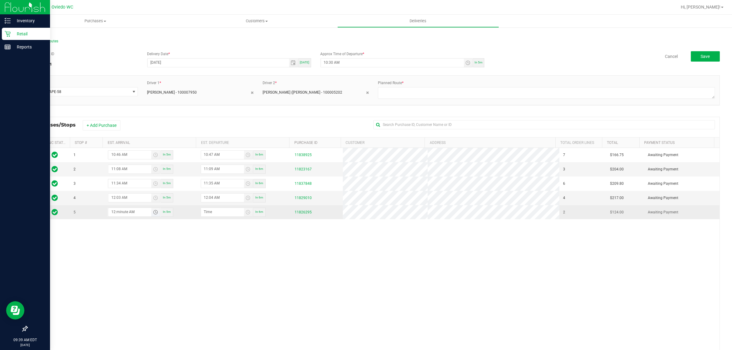
type input "12:04 AM"
type input "12:38 AM"
type input "12:39 AM"
type input "12:38 PM"
type input "12:39 PM"
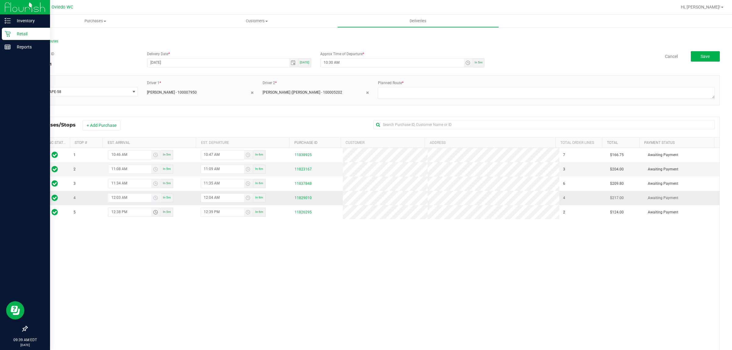
type input "12:38 PM"
click at [135, 200] on input "12:03 AM" at bounding box center [129, 198] width 43 height 8
type input "12:03 PM"
type input "12:04 PM"
type input "12:03 PM"
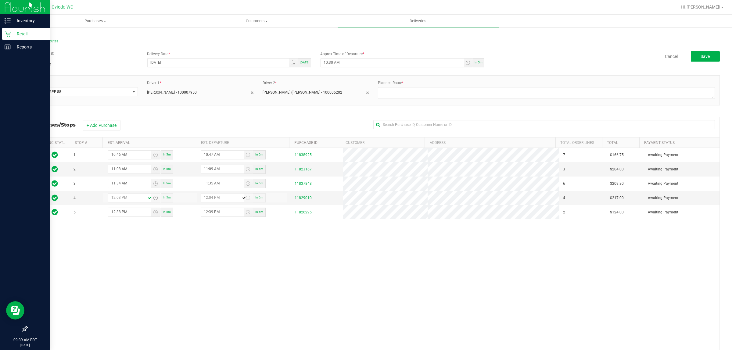
drag, startPoint x: 151, startPoint y: 271, endPoint x: 156, endPoint y: 268, distance: 5.3
click at [156, 268] on div "1 10:46 AM In 5m 10:47 AM In 6m 11838925 7 $166.75 Awaiting Payment 2 11:08 AM …" at bounding box center [373, 258] width 692 height 221
click at [208, 253] on div "1 10:46 AM In 5m 10:47 AM In 6m 11838925 7 $166.75 Awaiting Payment 2 11:08 AM …" at bounding box center [373, 258] width 692 height 221
click at [393, 98] on textarea at bounding box center [546, 93] width 337 height 12
type textarea "Patient Cannabis Home Delivery Route"
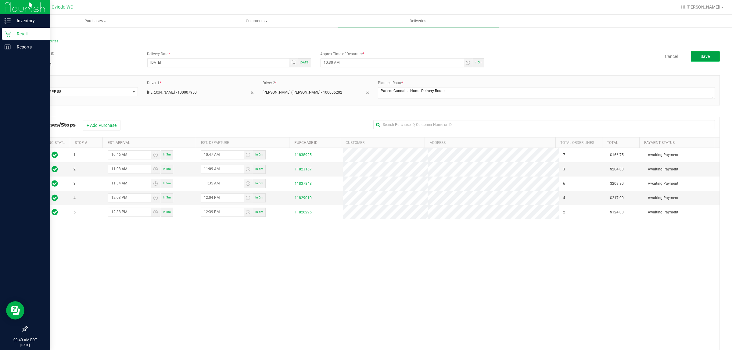
click at [701, 56] on span "Save" at bounding box center [705, 56] width 9 height 5
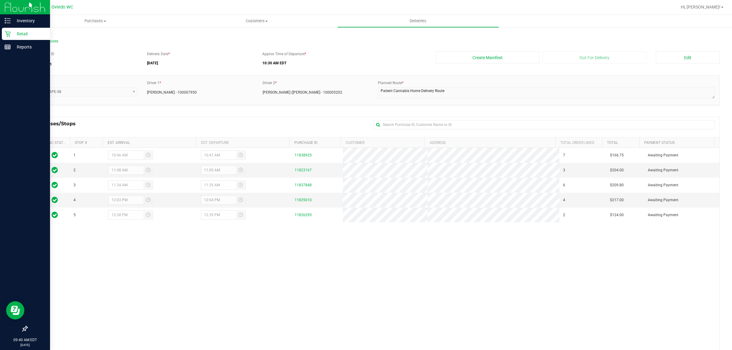
click at [226, 270] on div "1 10:46 AM 10:47 AM 11838925 7 $166.75 Awaiting Payment 2 11:08 AM 11:09 AM 118…" at bounding box center [373, 258] width 692 height 221
click at [478, 58] on button "Create Manifest" at bounding box center [488, 57] width 104 height 12
click at [138, 286] on div "1 10:46 AM 10:47 AM 11838925 7 $166.75 Awaiting Payment 2 11:08 AM 11:09 AM 118…" at bounding box center [373, 258] width 692 height 221
click at [318, 302] on div "1 10:46 AM 10:47 AM 11838925 7 $166.75 Awaiting Payment 2 11:08 AM 11:09 AM 118…" at bounding box center [373, 258] width 692 height 221
click at [399, 262] on div "1 10:46 AM 10:47 AM 11838925 7 $166.75 Awaiting Payment 2 11:08 AM 11:09 AM 118…" at bounding box center [373, 258] width 692 height 221
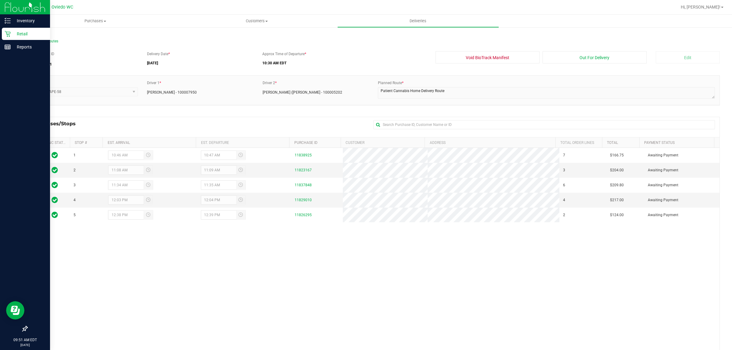
click at [370, 300] on div "1 10:46 AM 10:47 AM 11838925 7 $166.75 Awaiting Payment 2 11:08 AM 11:09 AM 118…" at bounding box center [373, 258] width 692 height 221
click at [582, 62] on button "Out For Delivery" at bounding box center [595, 57] width 104 height 12
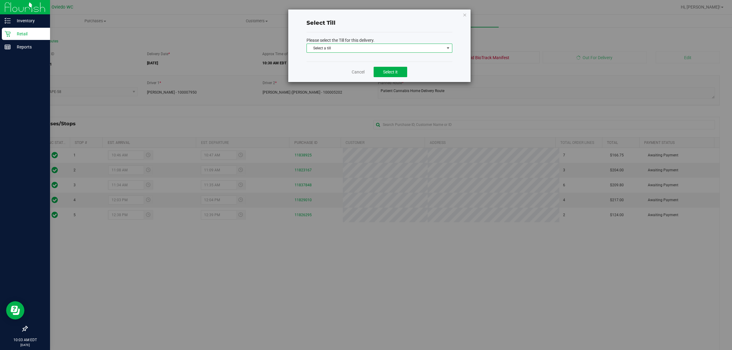
click at [320, 45] on span "Select a till" at bounding box center [376, 48] width 138 height 9
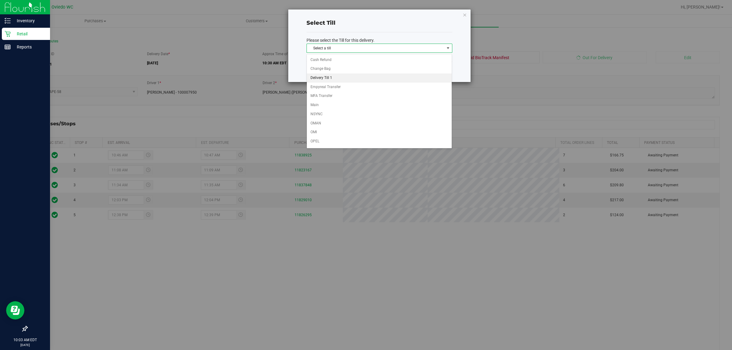
click at [324, 78] on li "Delivery Till 1" at bounding box center [379, 78] width 145 height 9
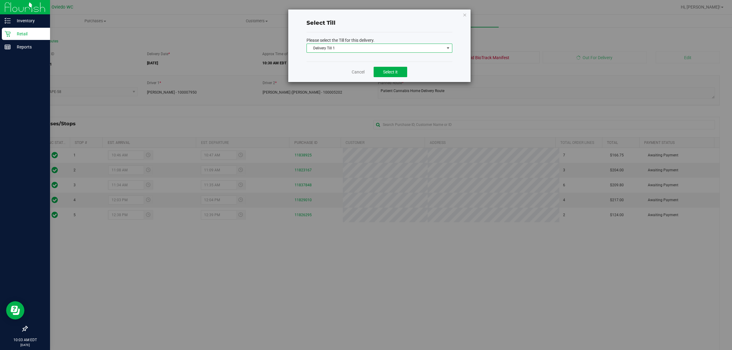
click at [375, 52] on span "Delivery Till 1" at bounding box center [376, 48] width 138 height 9
click at [454, 39] on div "Select Till Please select the Till for this delivery. Delivery Till 1 Select a …" at bounding box center [379, 45] width 182 height 73
click at [392, 72] on span "Select it" at bounding box center [390, 72] width 15 height 5
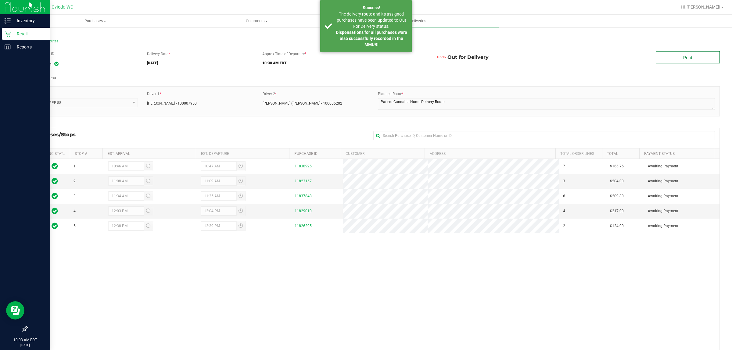
click at [698, 63] on link "Print" at bounding box center [688, 57] width 64 height 12
click at [677, 56] on link "Print" at bounding box center [688, 57] width 64 height 12
